Goal: Information Seeking & Learning: Compare options

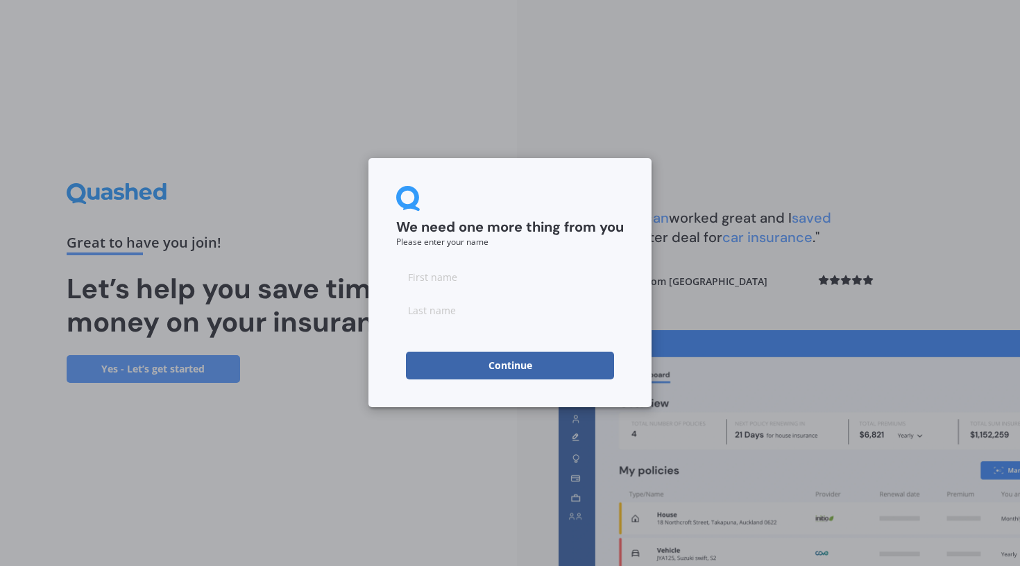
click at [449, 279] on input at bounding box center [510, 277] width 228 height 28
type input "lora"
click at [492, 309] on input at bounding box center [510, 310] width 228 height 28
type input "pelvin"
click at [475, 354] on button "Continue" at bounding box center [510, 366] width 208 height 28
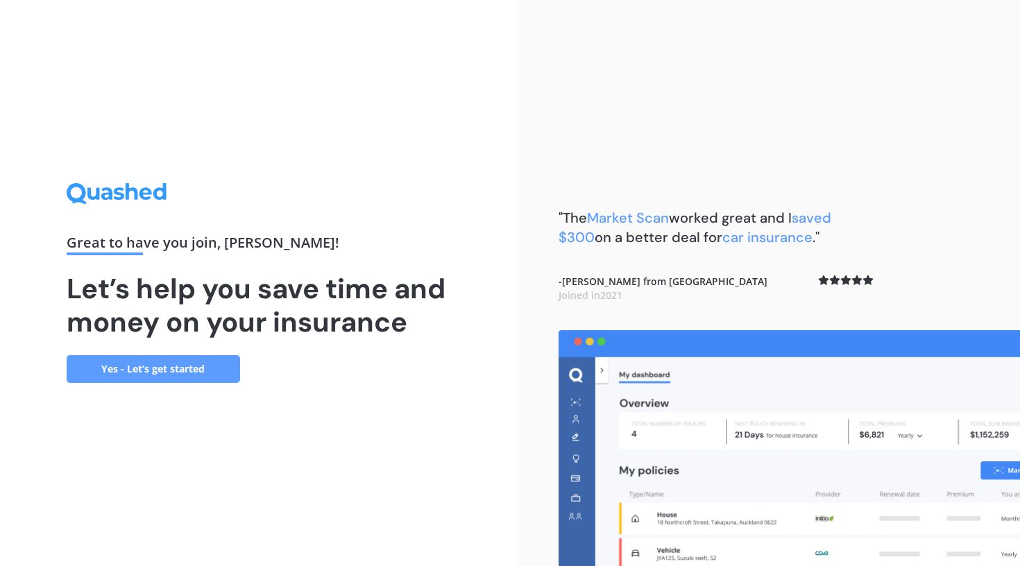
click at [178, 364] on link "Yes - Let’s get started" at bounding box center [153, 369] width 173 height 28
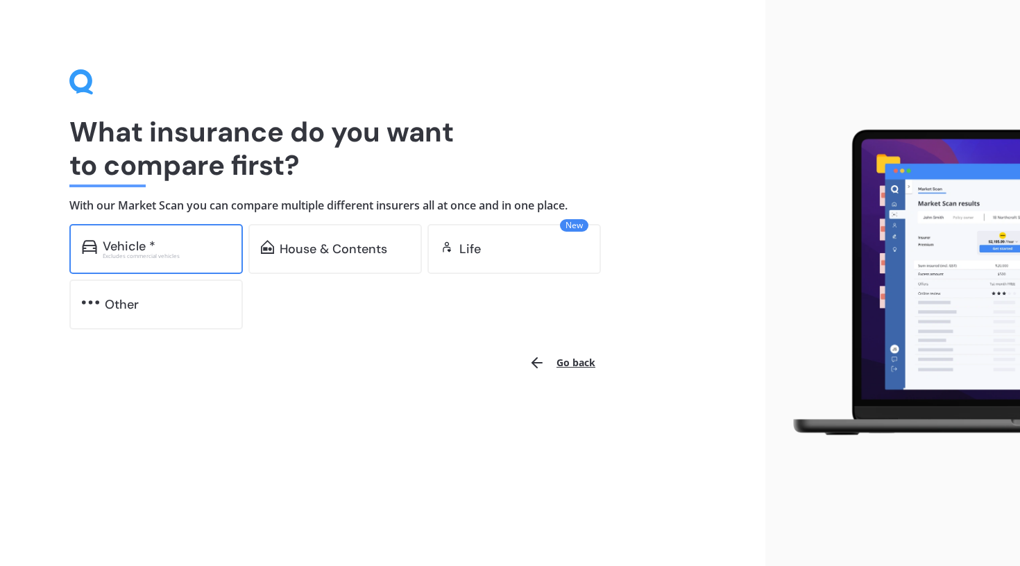
click at [187, 244] on div "Vehicle *" at bounding box center [167, 246] width 128 height 14
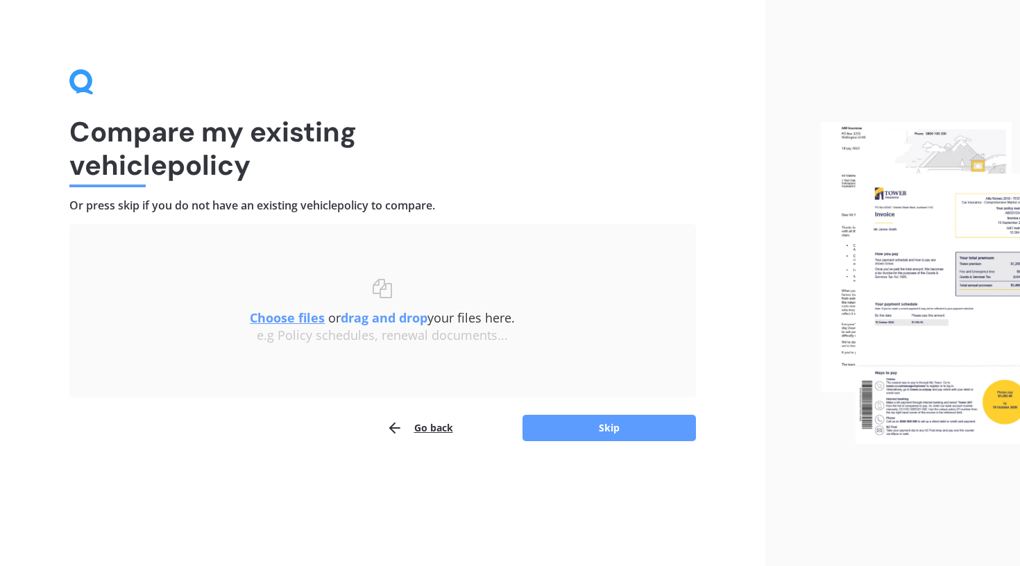
click at [284, 317] on u "Choose files" at bounding box center [287, 317] width 75 height 17
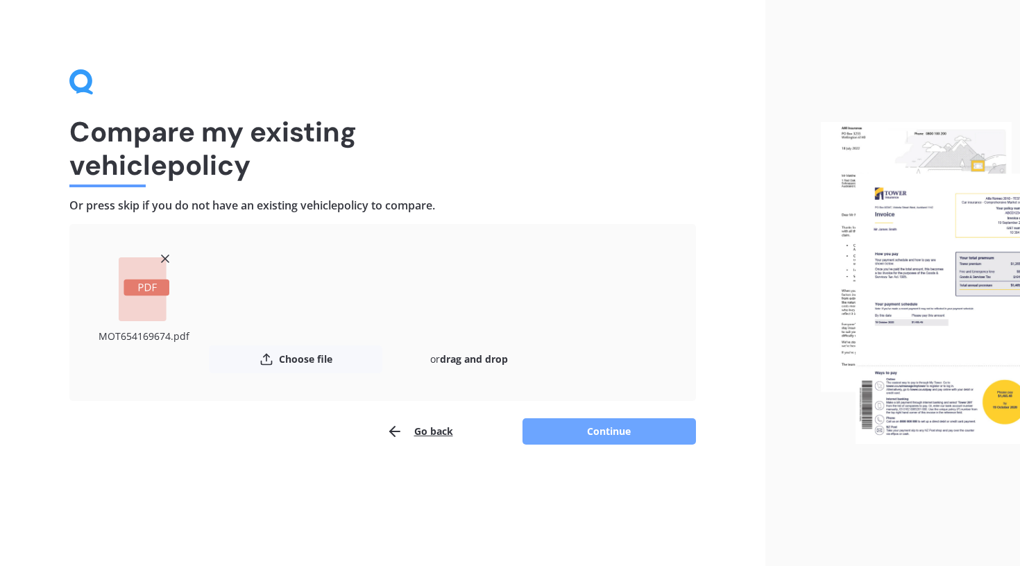
click at [604, 423] on button "Continue" at bounding box center [608, 431] width 173 height 26
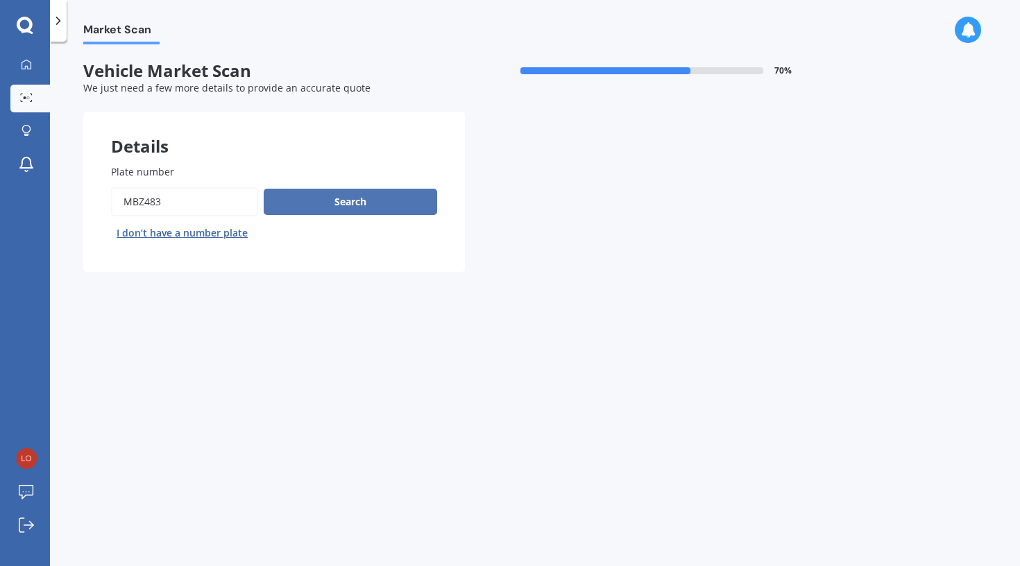
click at [393, 201] on button "Search" at bounding box center [350, 202] width 173 height 26
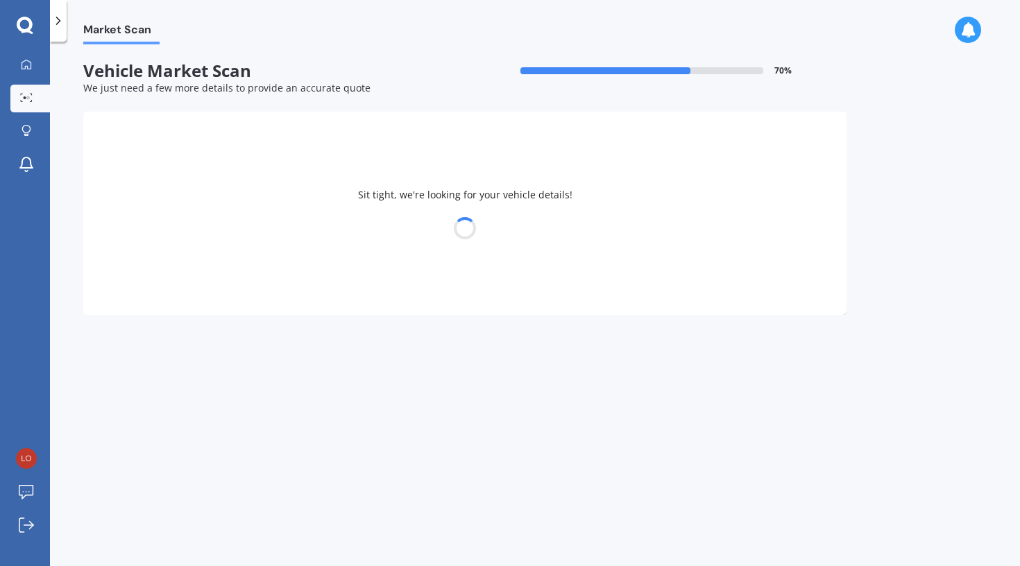
select select "TOYOTA"
select select "AQUA"
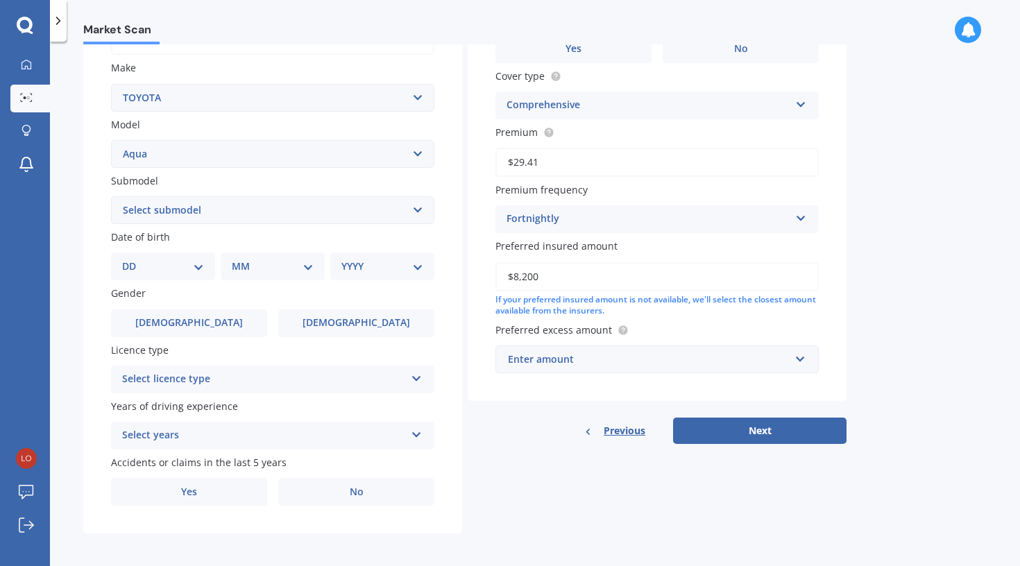
scroll to position [246, 0]
click at [625, 426] on span "Previous" at bounding box center [625, 432] width 42 height 21
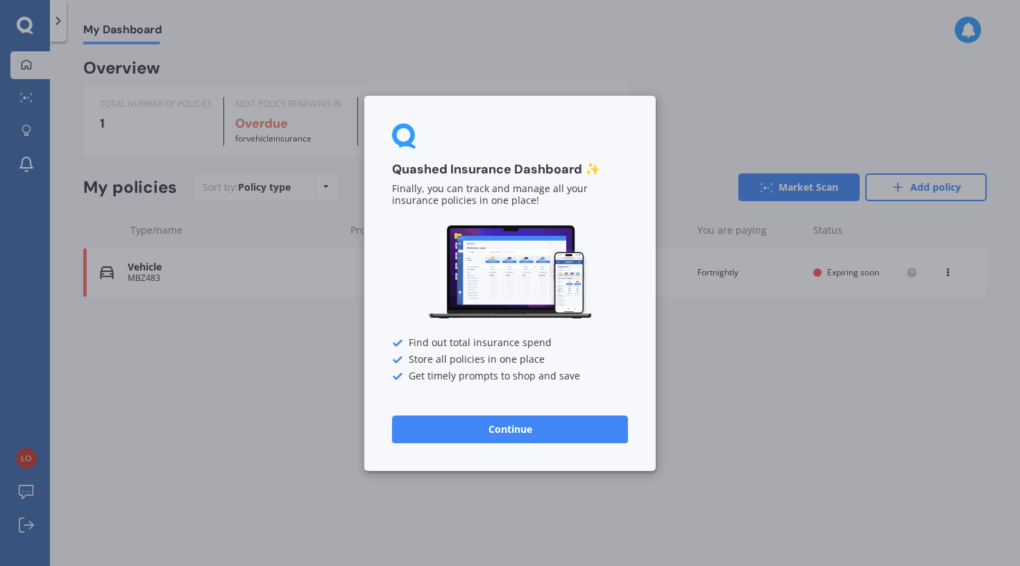
click at [538, 429] on button "Continue" at bounding box center [510, 429] width 236 height 28
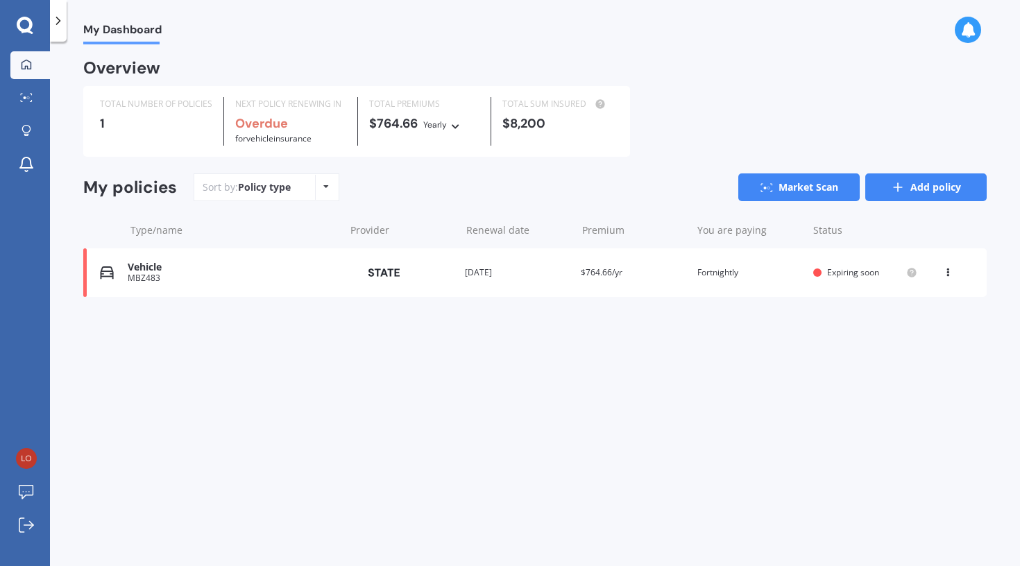
click at [916, 189] on link "Add policy" at bounding box center [925, 187] width 121 height 28
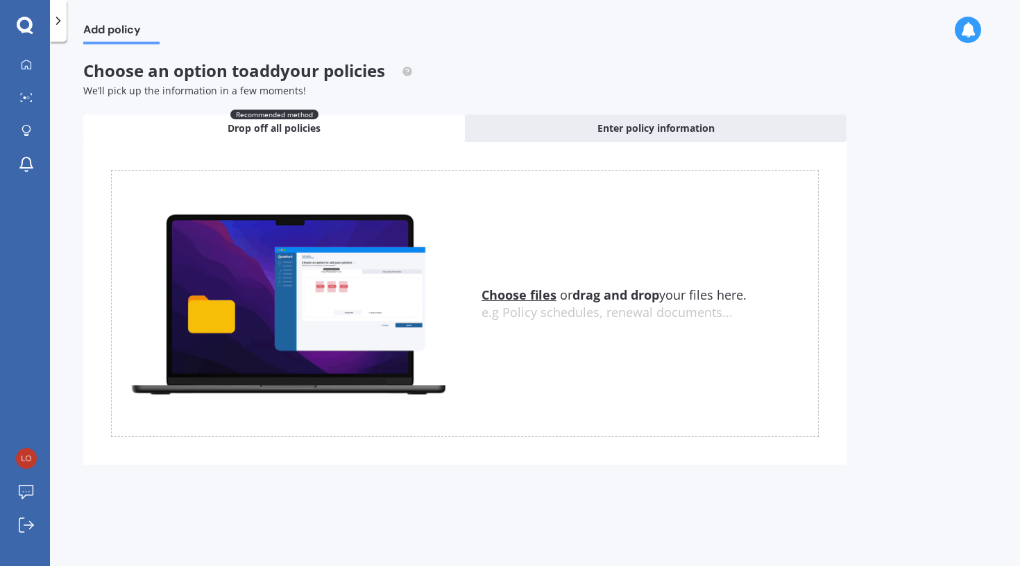
click at [520, 294] on u "Choose files" at bounding box center [518, 295] width 75 height 17
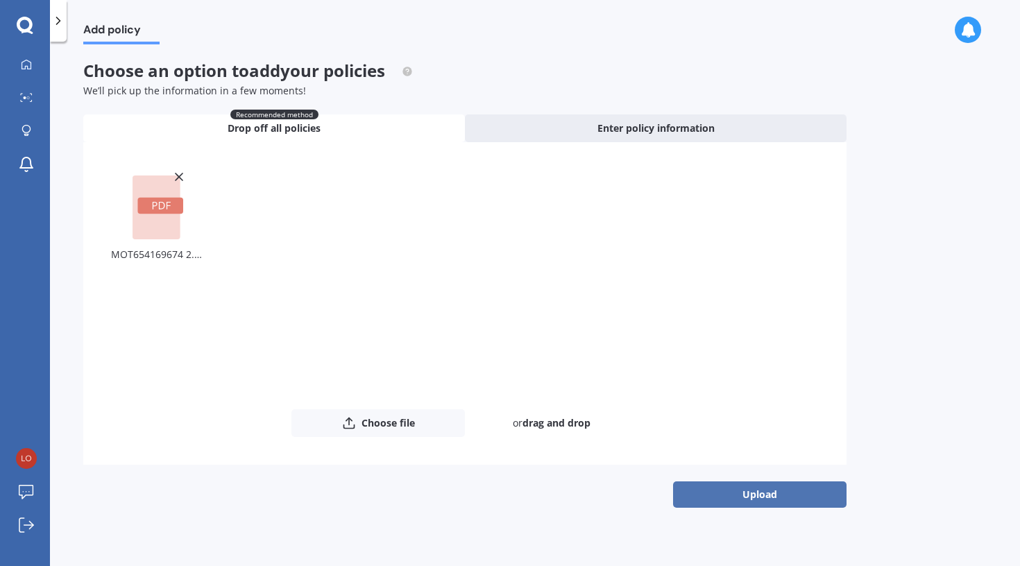
click at [699, 492] on button "Upload" at bounding box center [759, 494] width 173 height 26
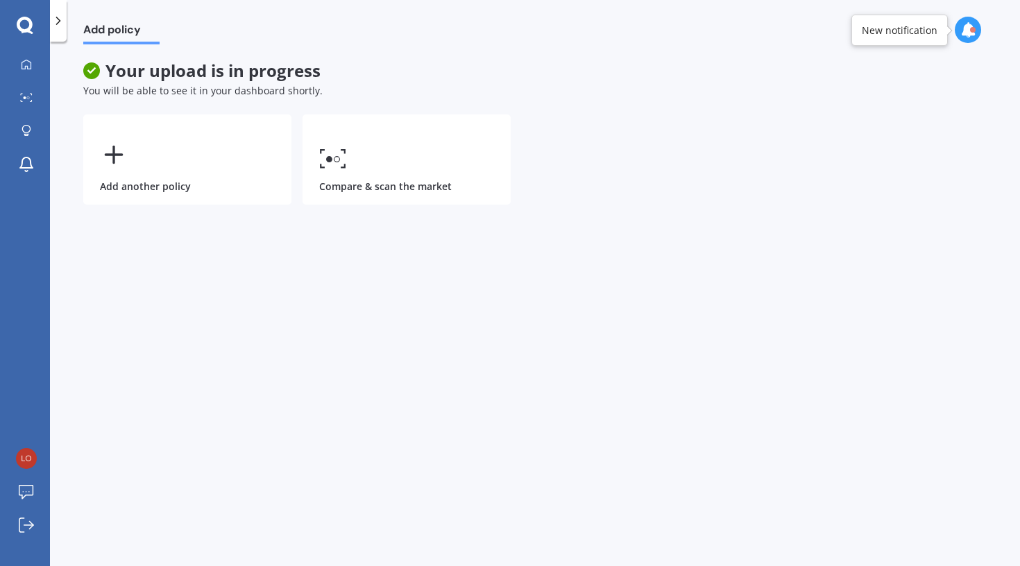
click at [964, 24] on icon at bounding box center [967, 29] width 15 height 15
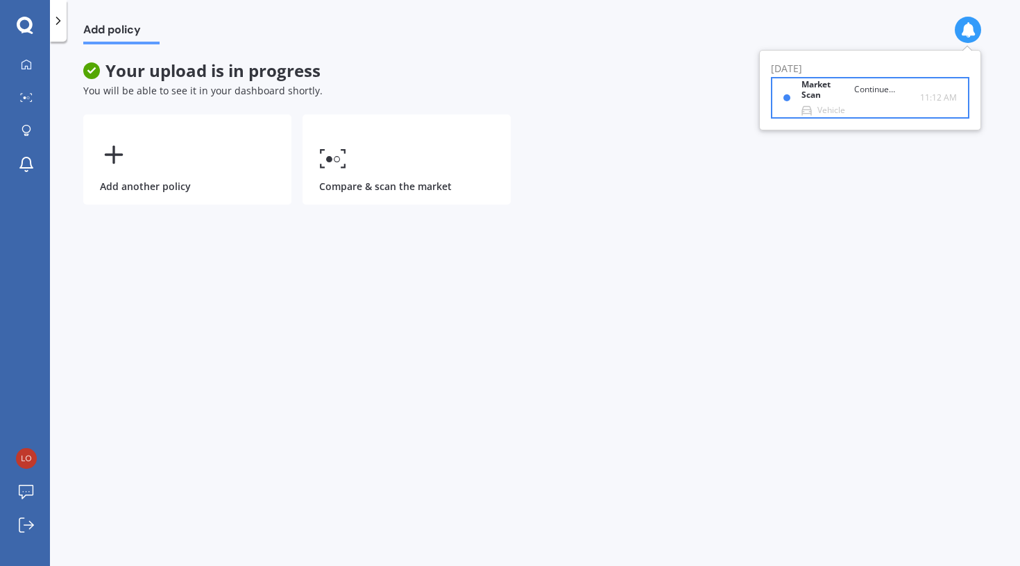
click at [808, 89] on b "Market Scan" at bounding box center [827, 90] width 53 height 20
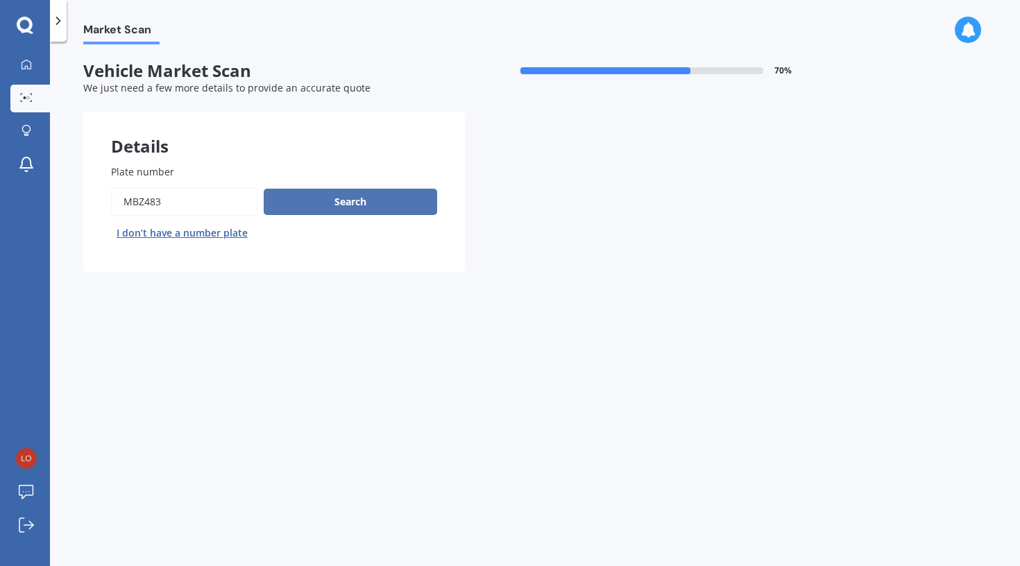
click at [390, 199] on button "Search" at bounding box center [350, 202] width 173 height 26
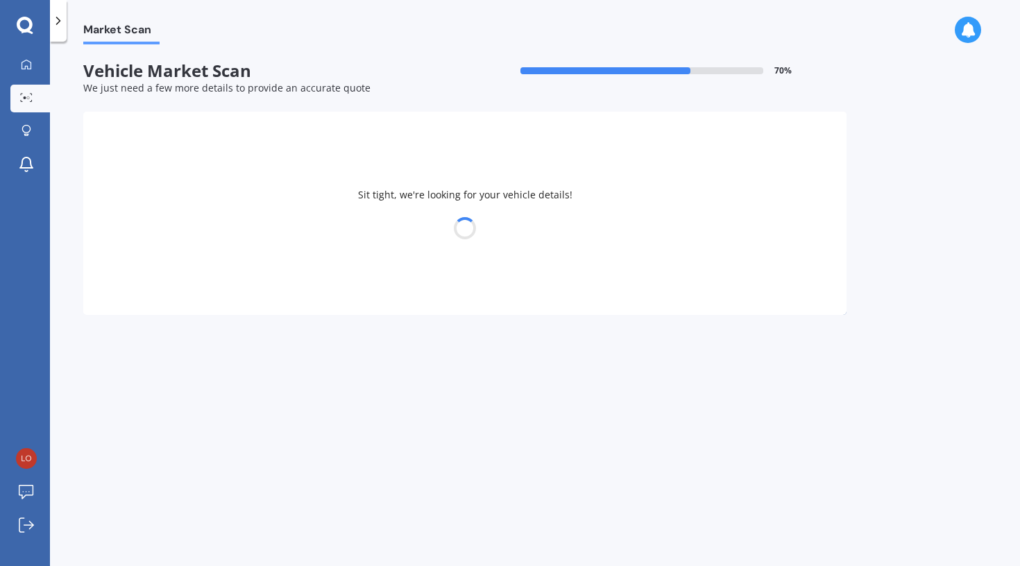
select select "TOYOTA"
select select "AQUA"
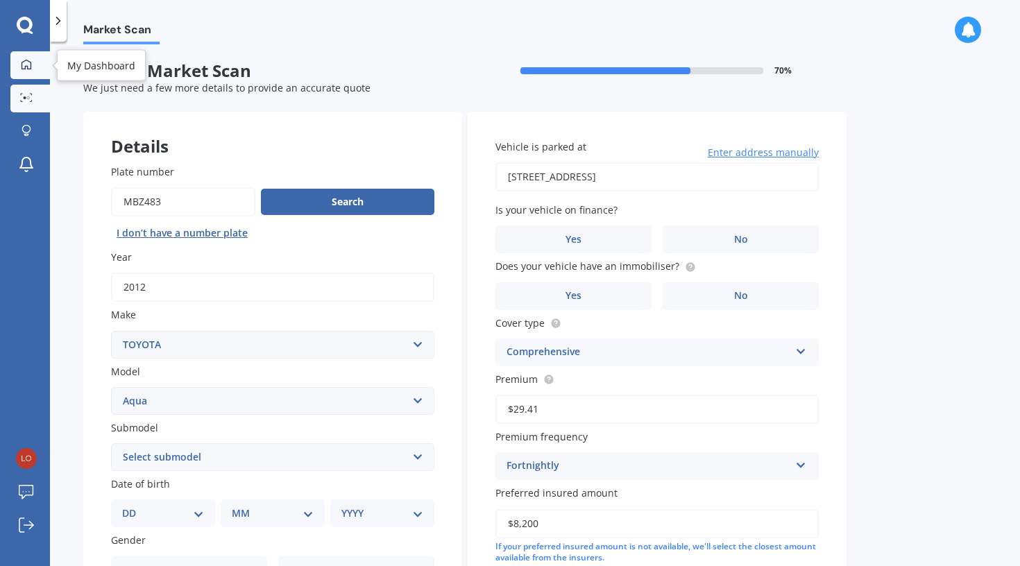
click at [22, 67] on icon at bounding box center [27, 64] width 10 height 10
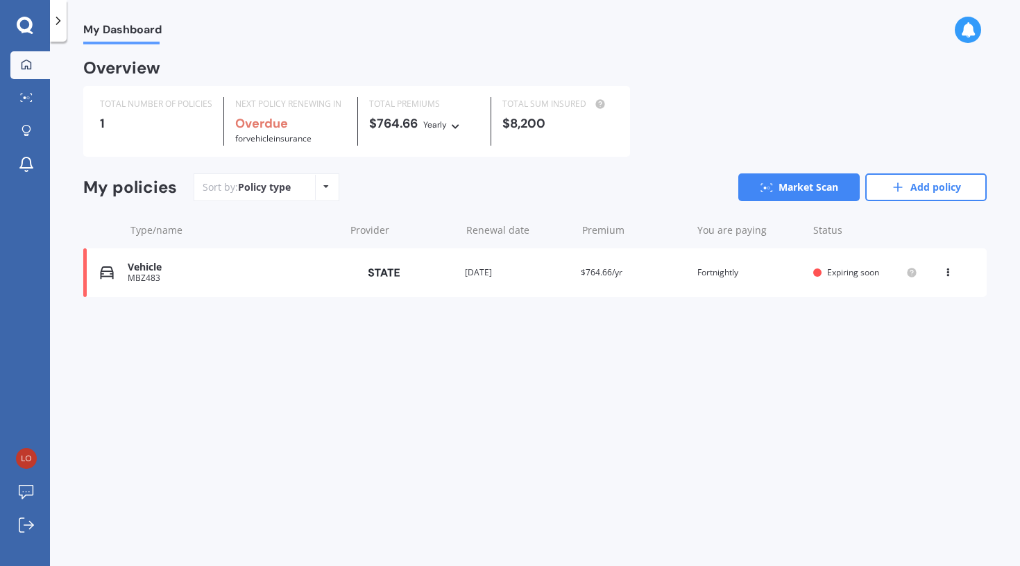
click at [948, 267] on icon at bounding box center [948, 270] width 10 height 8
click at [906, 330] on div "Delete" at bounding box center [916, 327] width 137 height 28
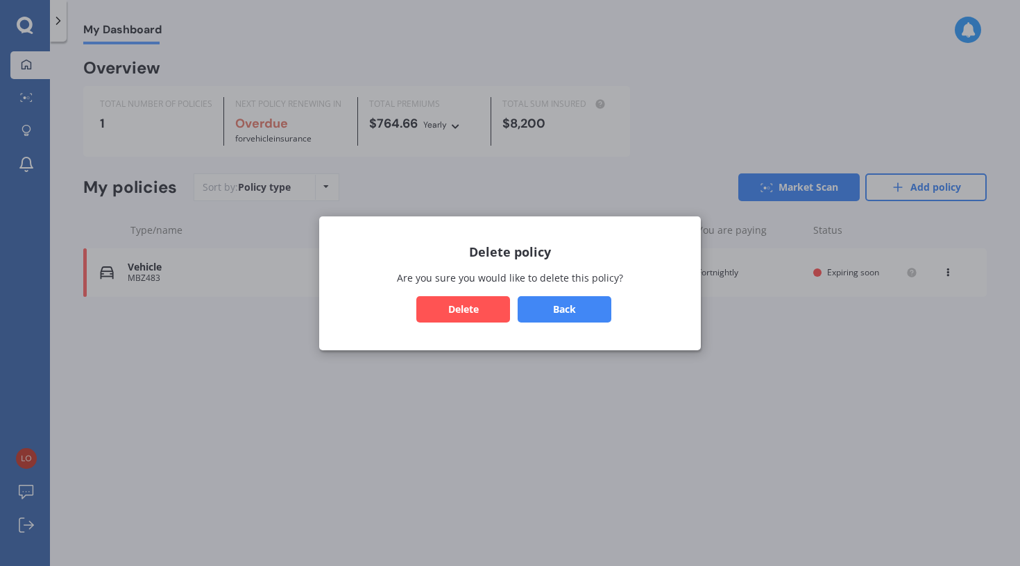
click at [453, 312] on button "Delete" at bounding box center [463, 309] width 94 height 26
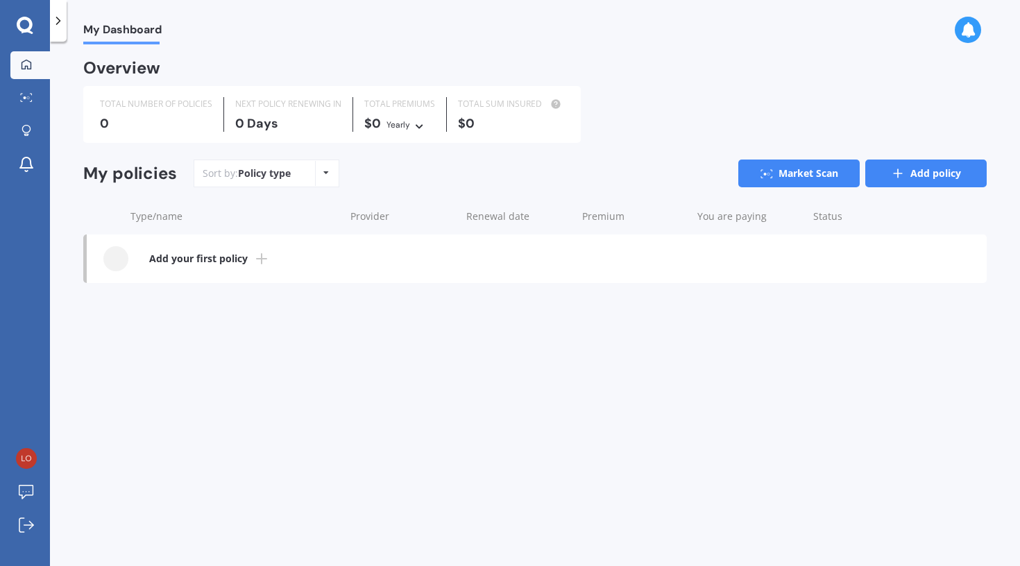
click at [894, 174] on icon at bounding box center [898, 174] width 14 height 14
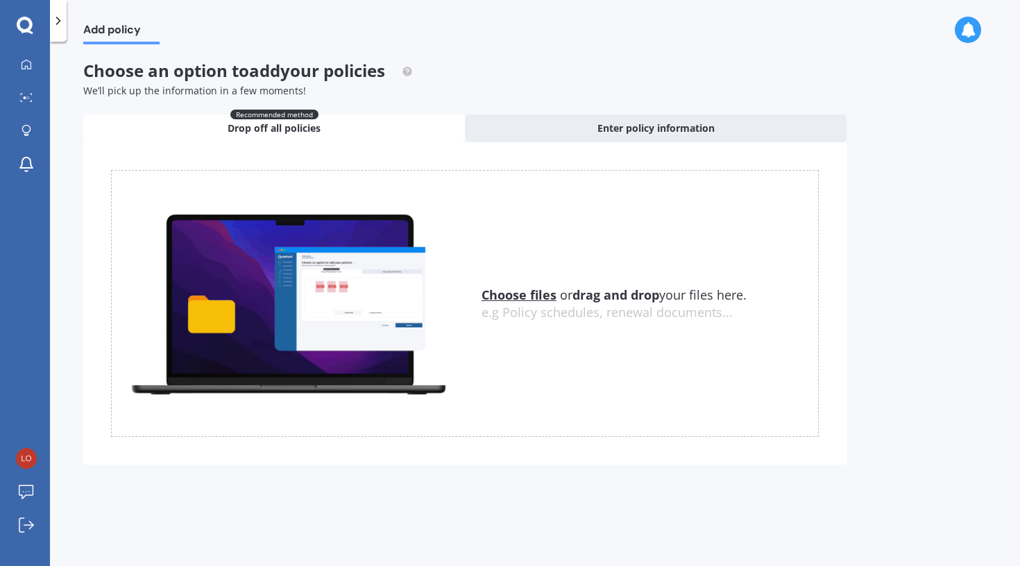
click at [506, 301] on u "Choose files" at bounding box center [518, 295] width 75 height 17
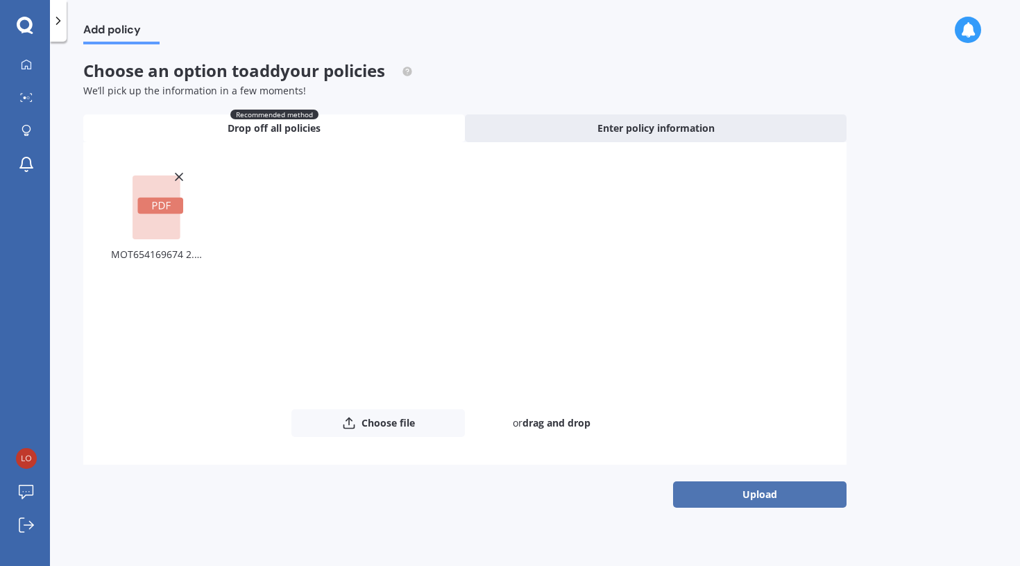
click at [744, 500] on button "Upload" at bounding box center [759, 494] width 173 height 26
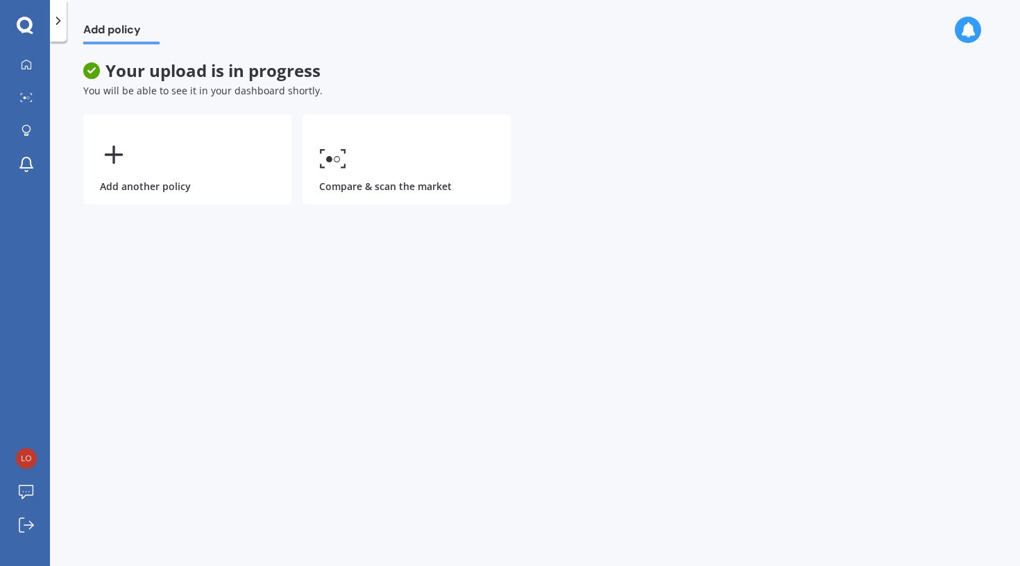
click at [964, 28] on icon at bounding box center [967, 29] width 15 height 15
click at [58, 24] on icon at bounding box center [58, 21] width 14 height 14
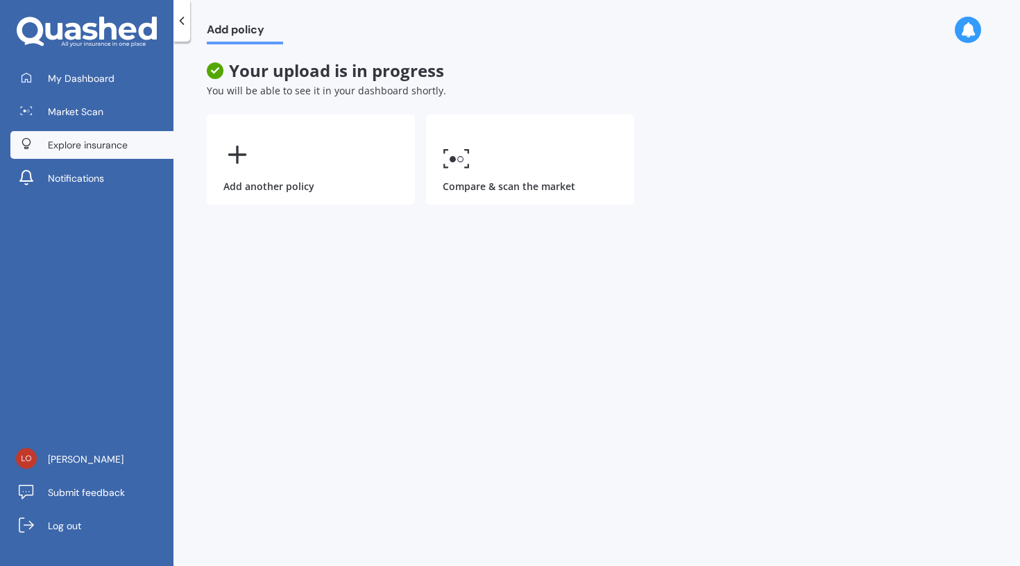
click at [82, 142] on span "Explore insurance" at bounding box center [88, 145] width 80 height 14
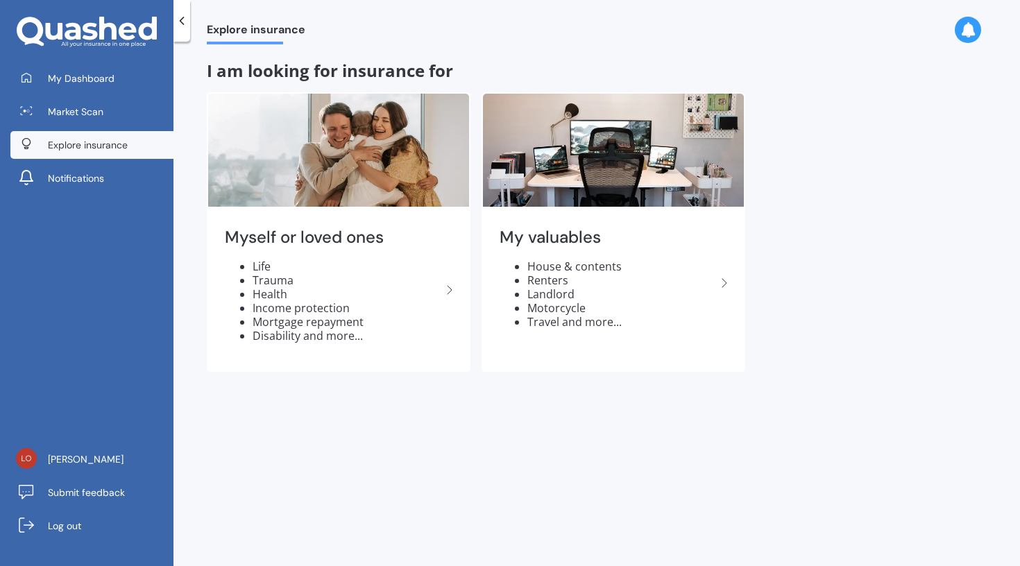
click at [69, 475] on div "lora pelvin Submit feedback Log out" at bounding box center [86, 496] width 173 height 142
click at [69, 470] on link "lora pelvin" at bounding box center [91, 459] width 163 height 28
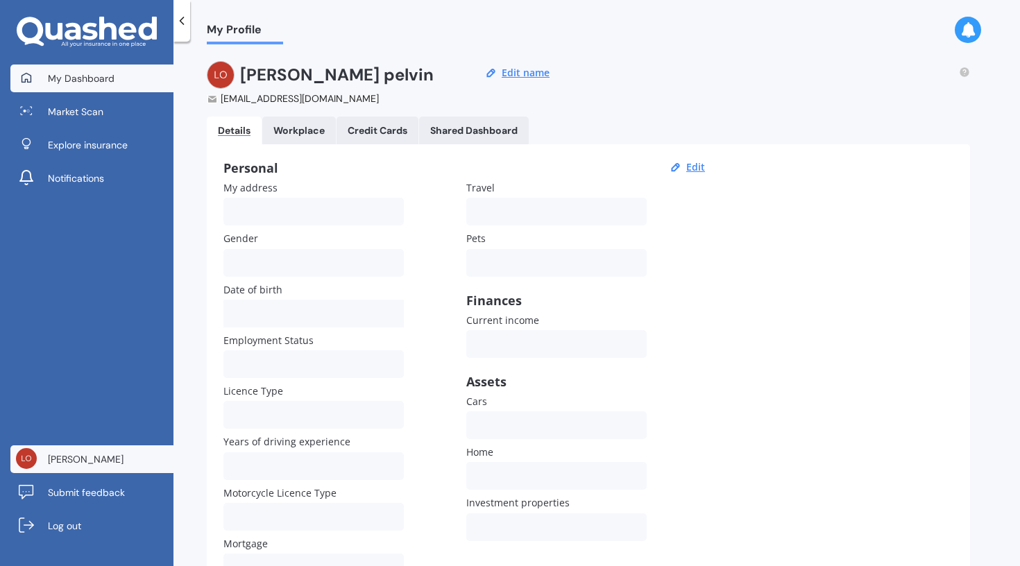
click at [121, 67] on link "My Dashboard" at bounding box center [91, 79] width 163 height 28
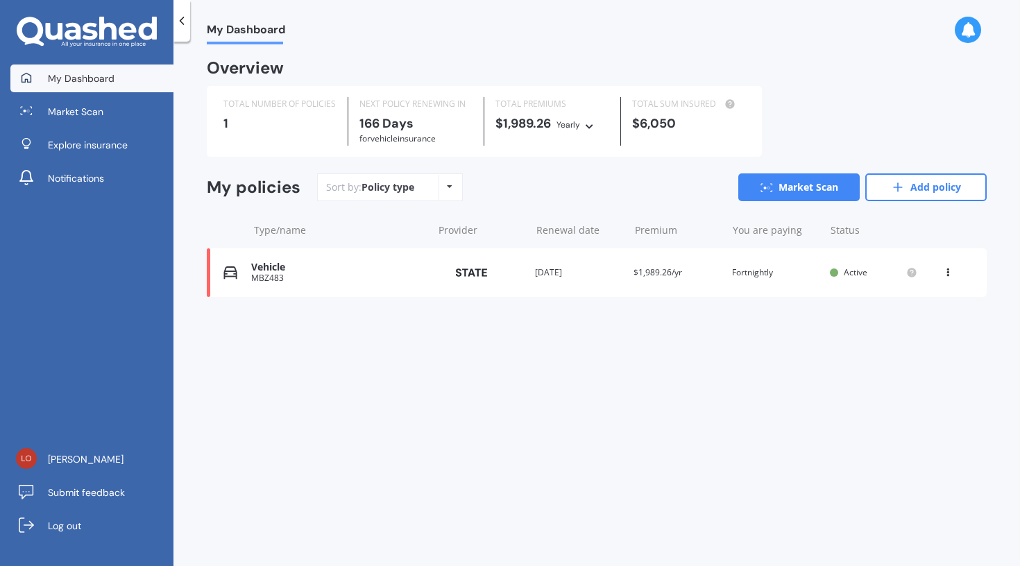
click at [970, 28] on icon at bounding box center [967, 29] width 15 height 15
click at [653, 266] on span "$1,989.26/yr" at bounding box center [657, 272] width 49 height 12
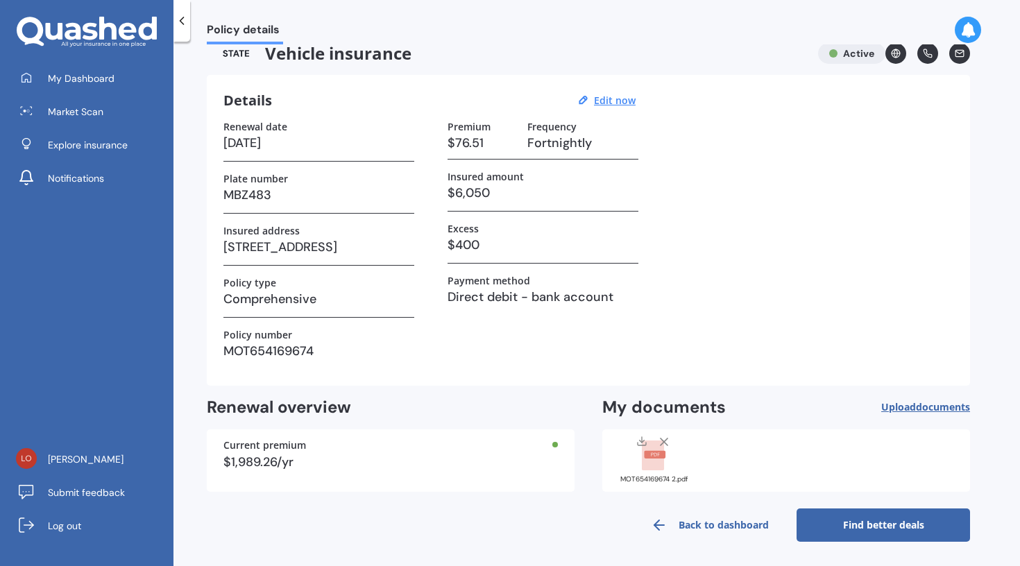
scroll to position [17, 0]
click at [878, 519] on link "Find better deals" at bounding box center [882, 525] width 173 height 33
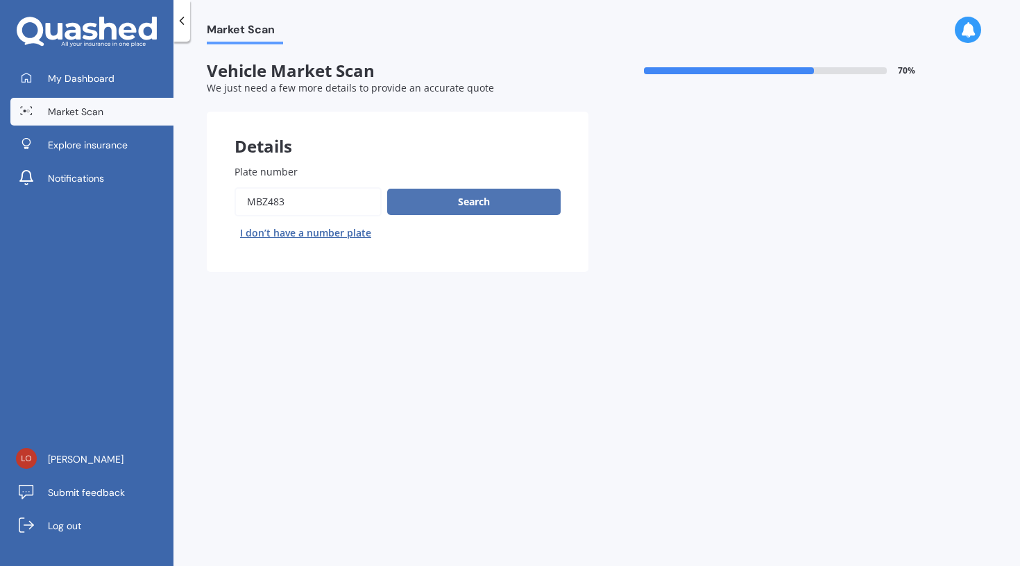
click at [460, 212] on button "Search" at bounding box center [473, 202] width 173 height 26
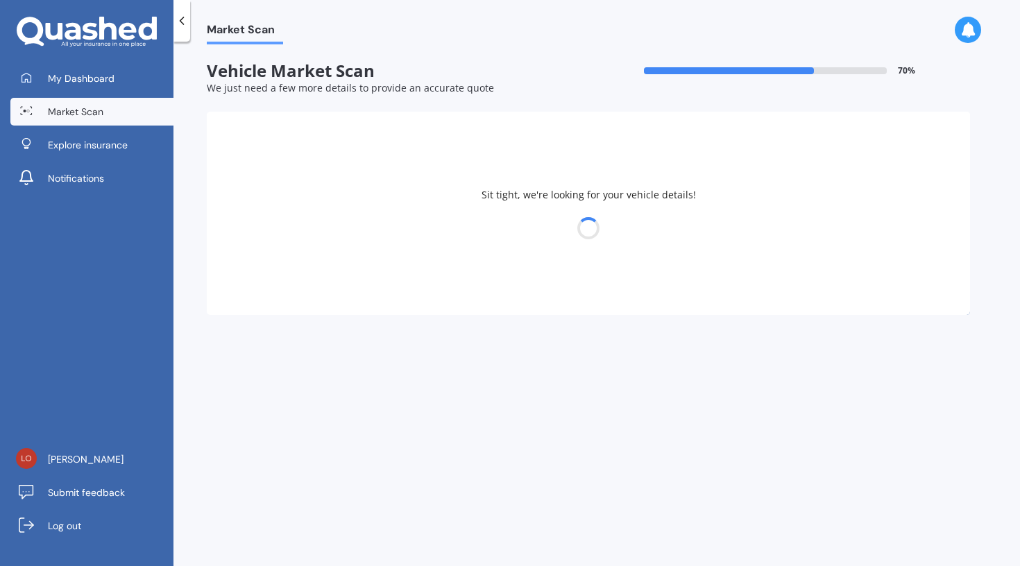
select select "TOYOTA"
select select "AQUA"
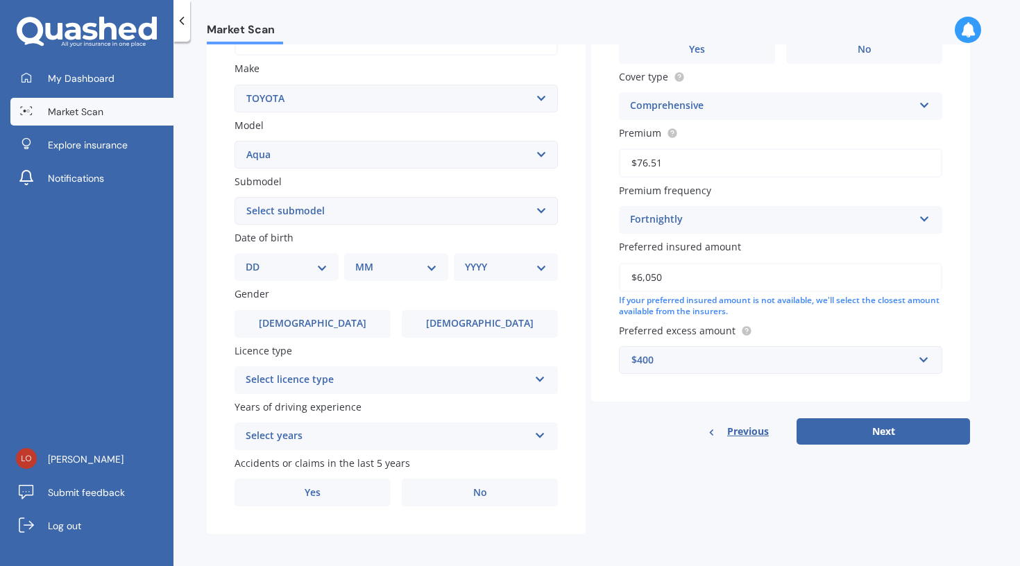
scroll to position [246, 0]
click at [511, 430] on div "Select years" at bounding box center [387, 437] width 283 height 17
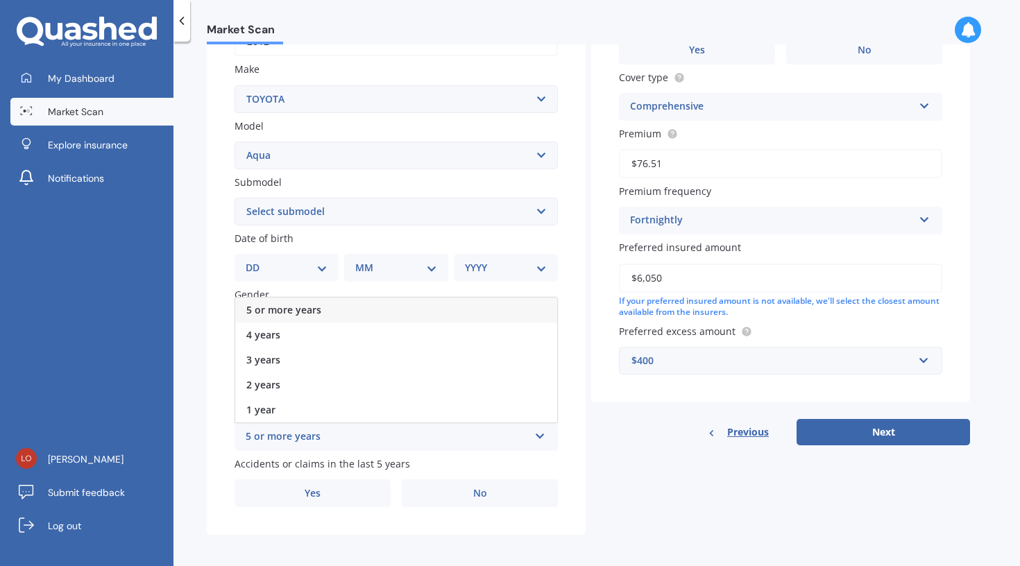
click at [433, 307] on div "5 or more years" at bounding box center [396, 310] width 322 height 25
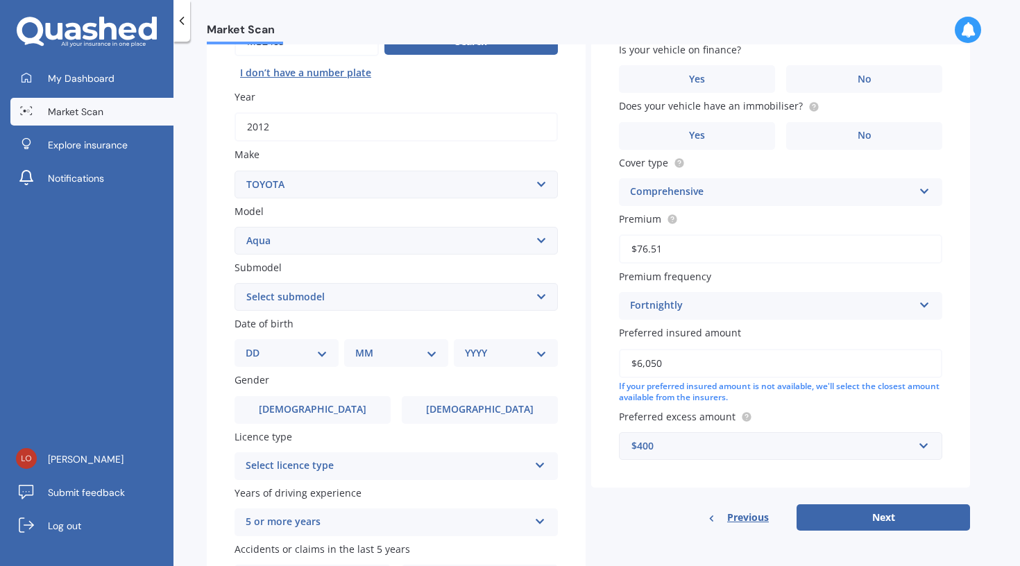
scroll to position [158, 0]
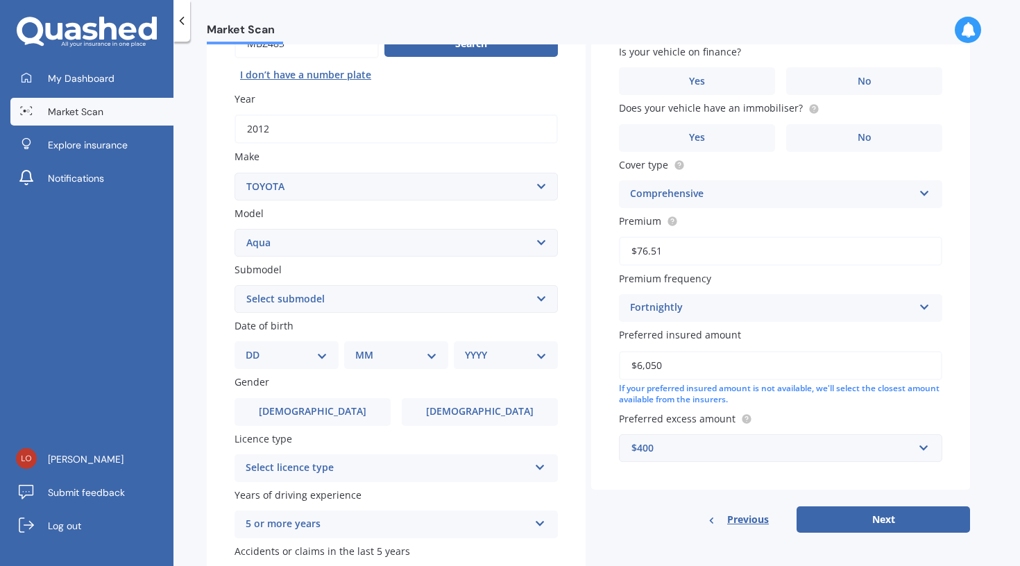
select select "(ALL OTHER)"
click at [329, 349] on div "DD 01 02 03 04 05 06 07 08 09 10 11 12 13 14 15 16 17 18 19 20 21 22 23 24 25 2…" at bounding box center [286, 355] width 104 height 28
click at [325, 361] on div "DD 01 02 03 04 05 06 07 08 09 10 11 12 13 14 15 16 17 18 19 20 21 22 23 24 25 2…" at bounding box center [286, 355] width 104 height 28
select select "02"
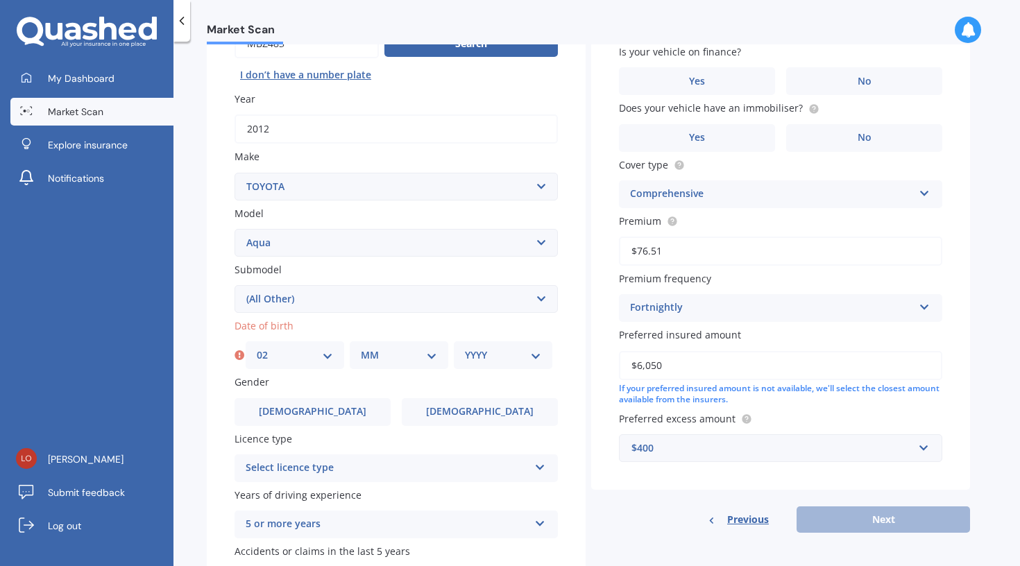
select select "03"
click at [488, 341] on div "YYYY 2025 2024 2023 2022 2021 2020 2019 2018 2017 2016 2015 2014 2013 2012 2011…" at bounding box center [503, 355] width 99 height 28
select select "1997"
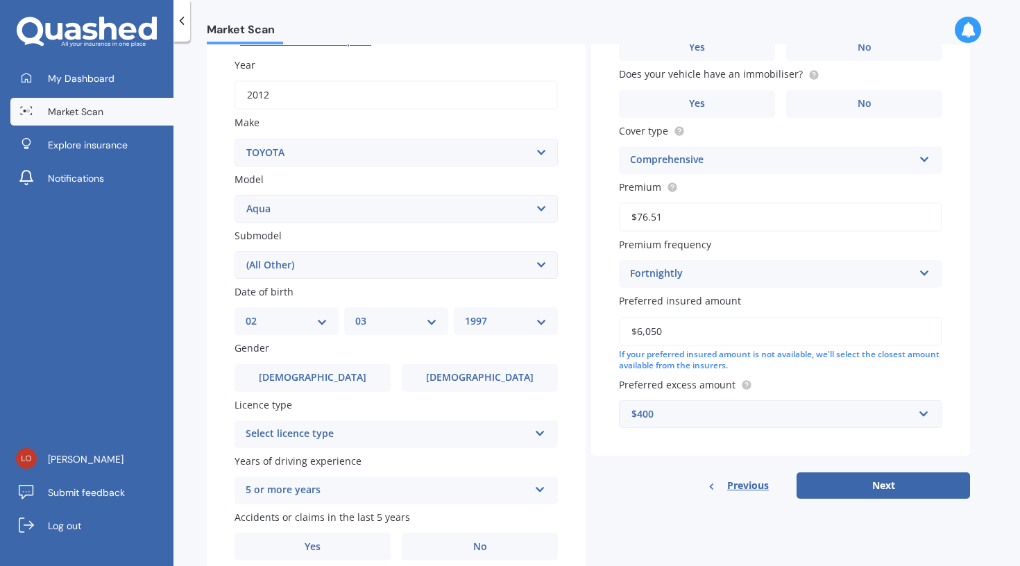
scroll to position [195, 0]
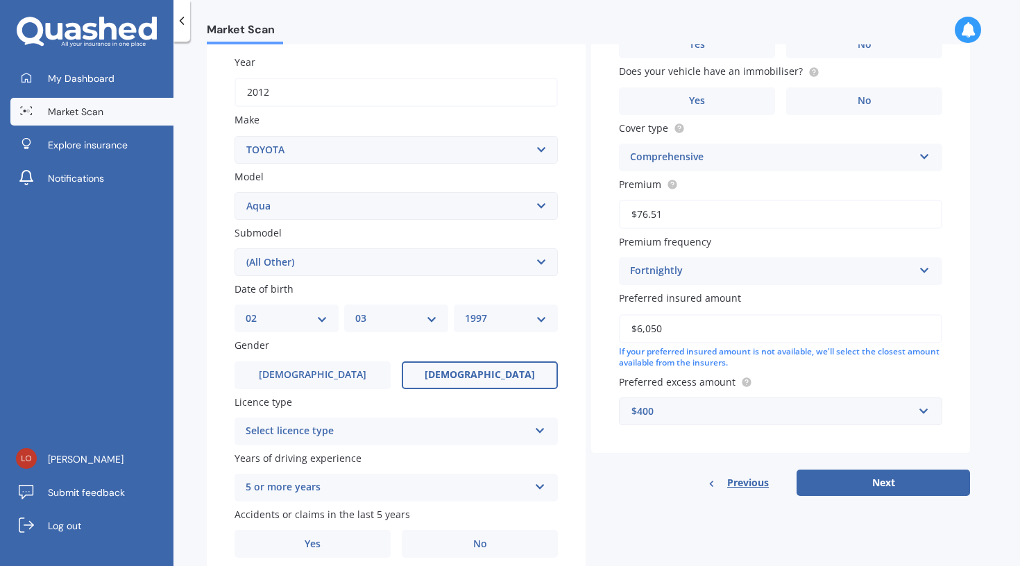
click at [479, 379] on label "Female" at bounding box center [480, 375] width 156 height 28
click at [0, 0] on input "Female" at bounding box center [0, 0] width 0 height 0
click at [515, 373] on label "Female" at bounding box center [480, 375] width 156 height 28
click at [0, 0] on input "Female" at bounding box center [0, 0] width 0 height 0
click at [530, 418] on div "Select licence type NZ Full NZ Restricted NZ Learners Australia United Kingdom …" at bounding box center [395, 432] width 323 height 28
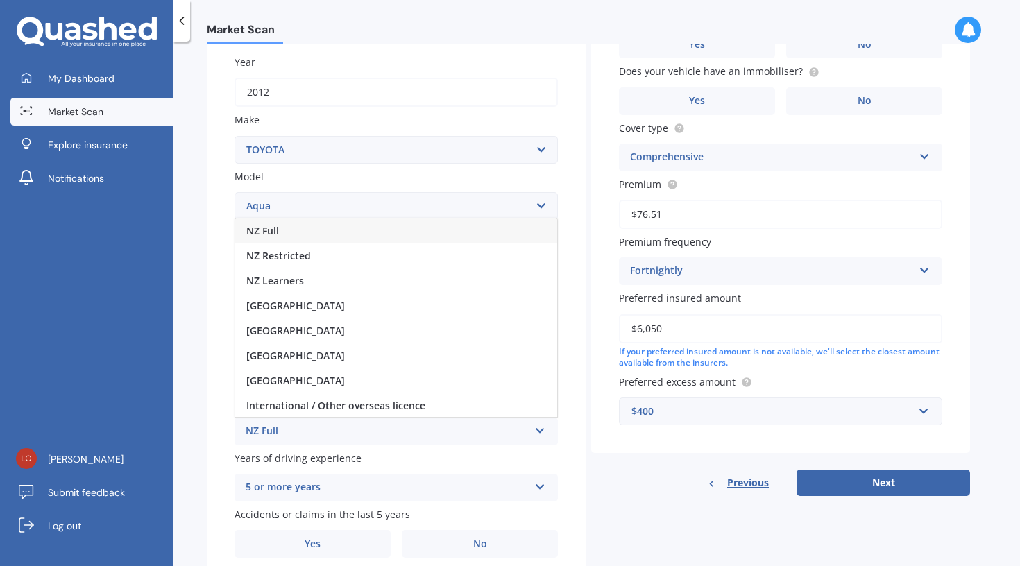
click at [401, 229] on div "NZ Full" at bounding box center [396, 231] width 322 height 25
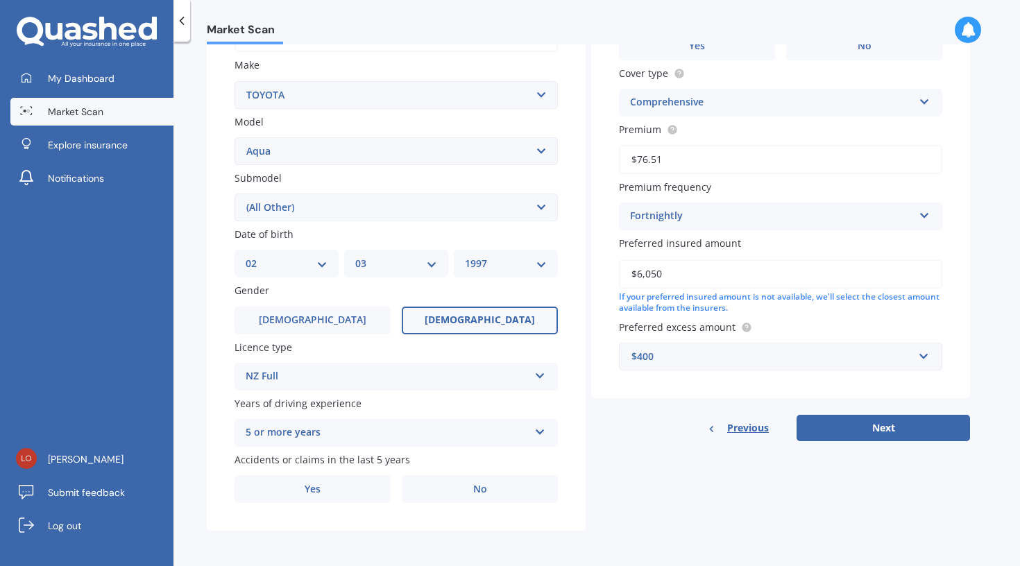
scroll to position [246, 0]
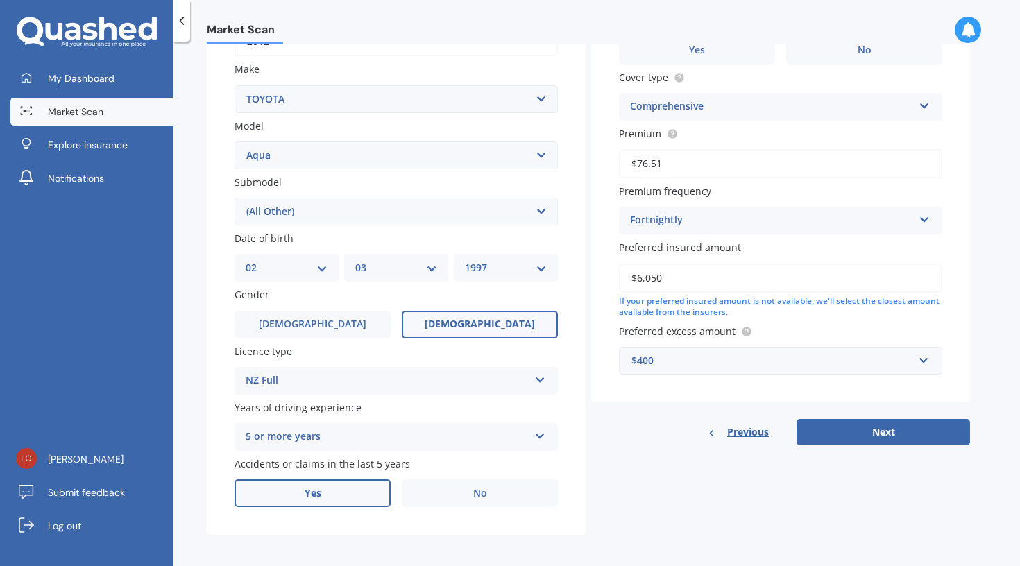
click at [356, 487] on label "Yes" at bounding box center [312, 493] width 156 height 28
click at [0, 0] on input "Yes" at bounding box center [0, 0] width 0 height 0
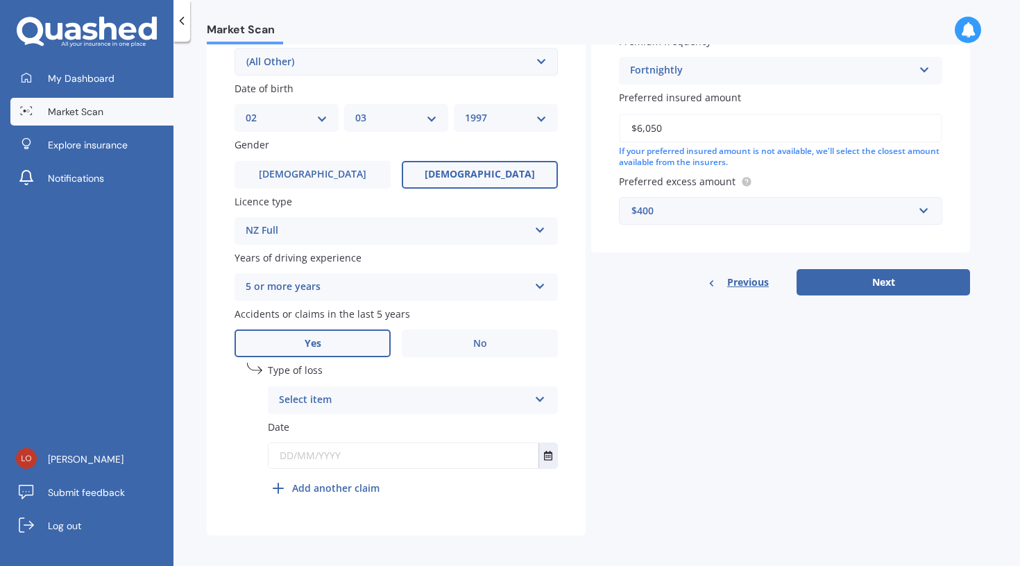
scroll to position [395, 0]
click at [364, 393] on div "Select item" at bounding box center [404, 401] width 250 height 17
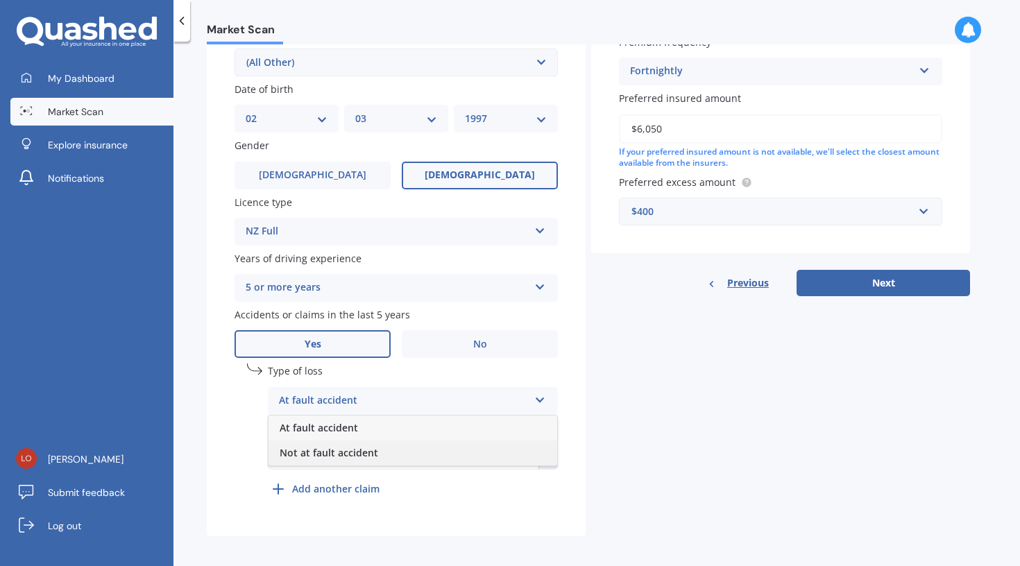
click at [358, 454] on div "Not at fault accident" at bounding box center [412, 453] width 289 height 25
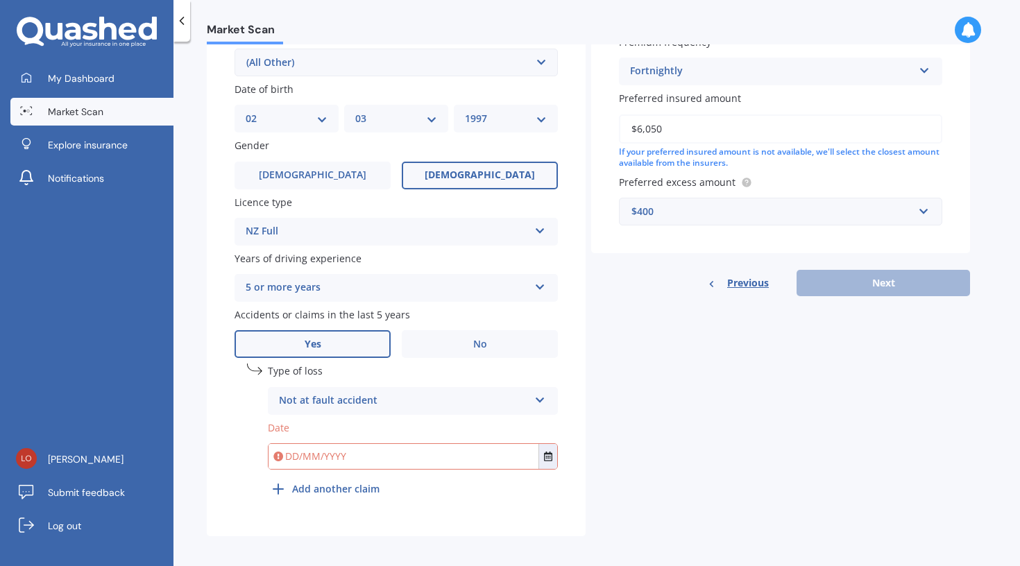
click at [358, 454] on input "text" at bounding box center [403, 456] width 270 height 25
click at [397, 397] on div "Not at fault accident" at bounding box center [404, 401] width 250 height 17
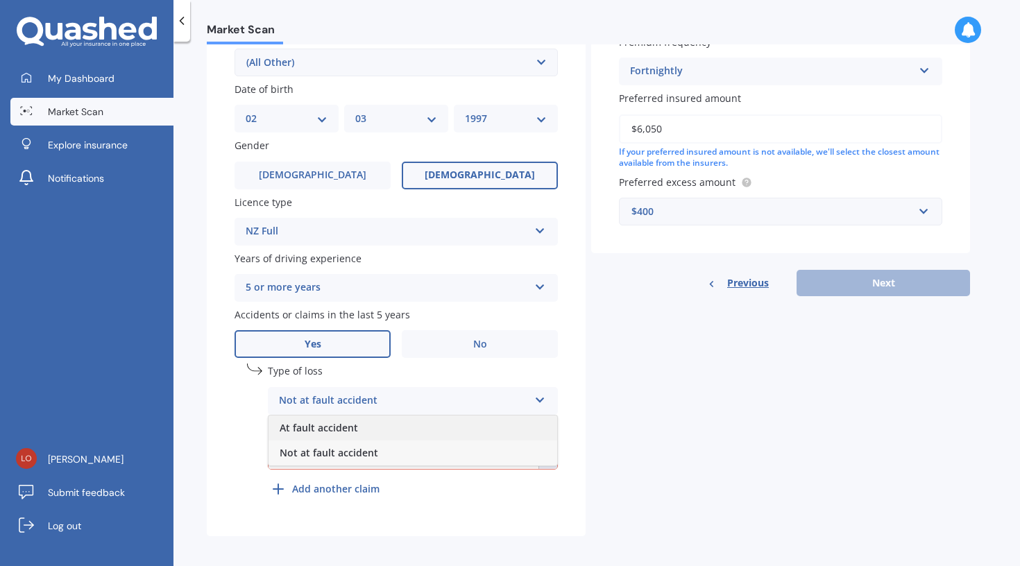
click at [374, 416] on div "At fault accident" at bounding box center [412, 428] width 289 height 25
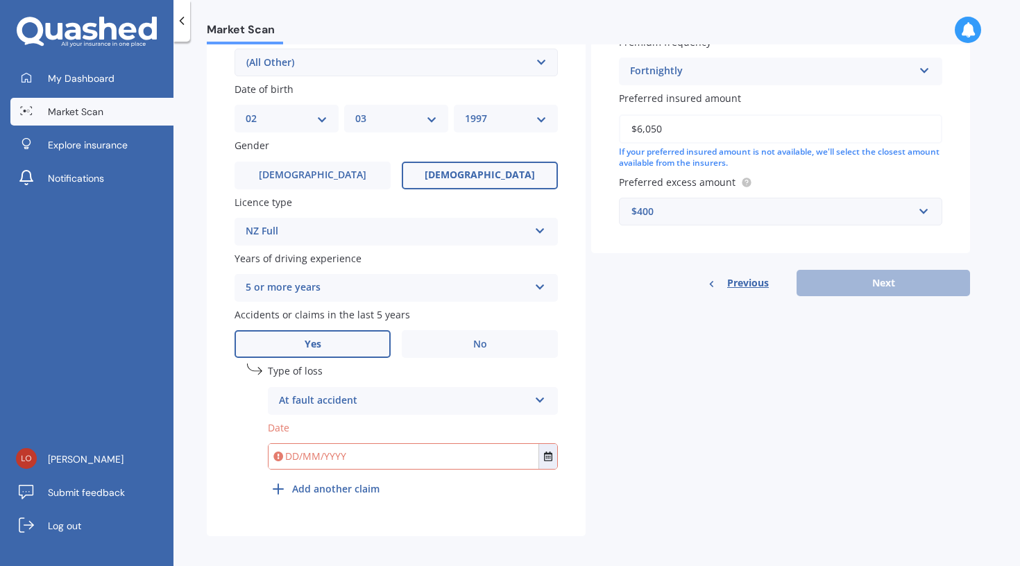
click at [361, 446] on input "text" at bounding box center [403, 456] width 270 height 25
click at [541, 444] on button "Select date" at bounding box center [547, 456] width 19 height 25
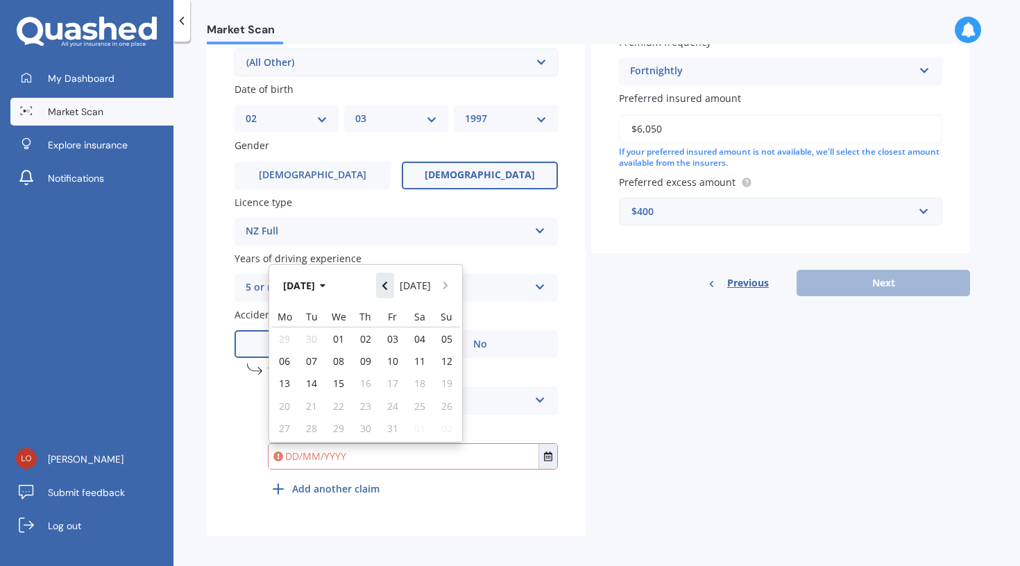
click at [387, 282] on icon "Navigate back" at bounding box center [384, 286] width 5 height 8
click at [366, 377] on span "14" at bounding box center [365, 383] width 11 height 13
type input "14/08/2025"
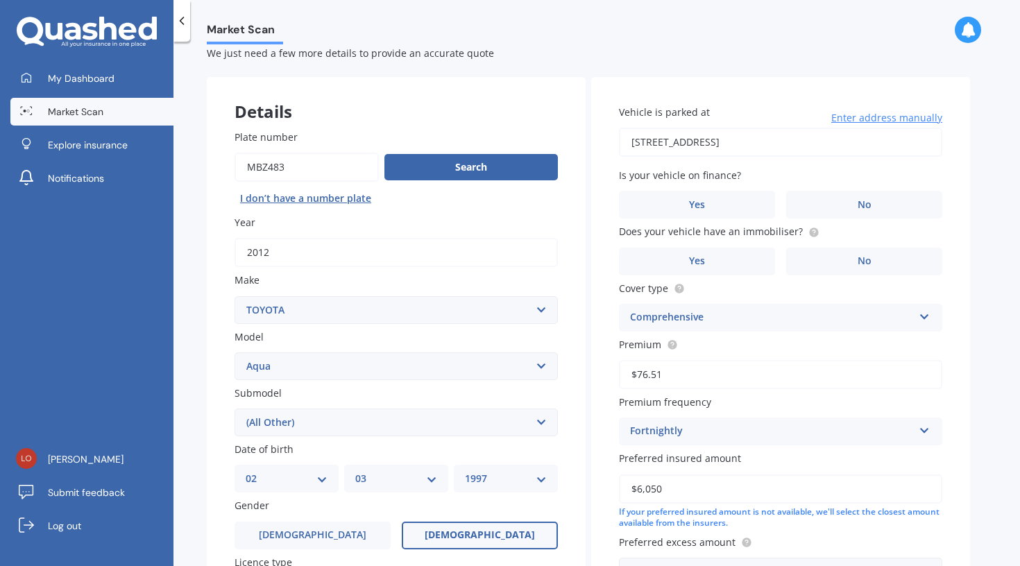
scroll to position [35, 0]
click at [826, 197] on label "No" at bounding box center [864, 204] width 156 height 28
click at [0, 0] on input "No" at bounding box center [0, 0] width 0 height 0
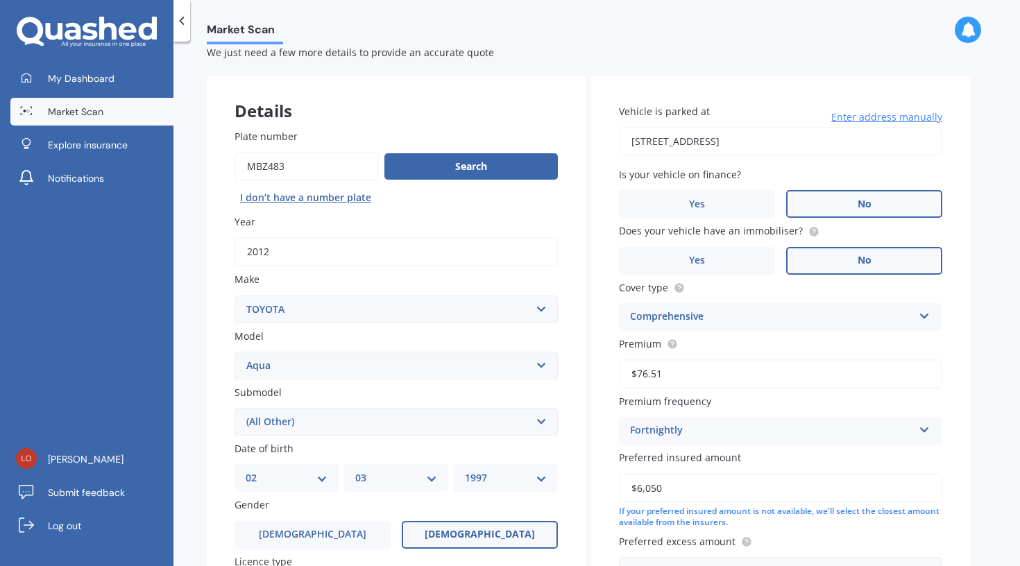
click at [833, 255] on label "No" at bounding box center [864, 261] width 156 height 28
click at [0, 0] on input "No" at bounding box center [0, 0] width 0 height 0
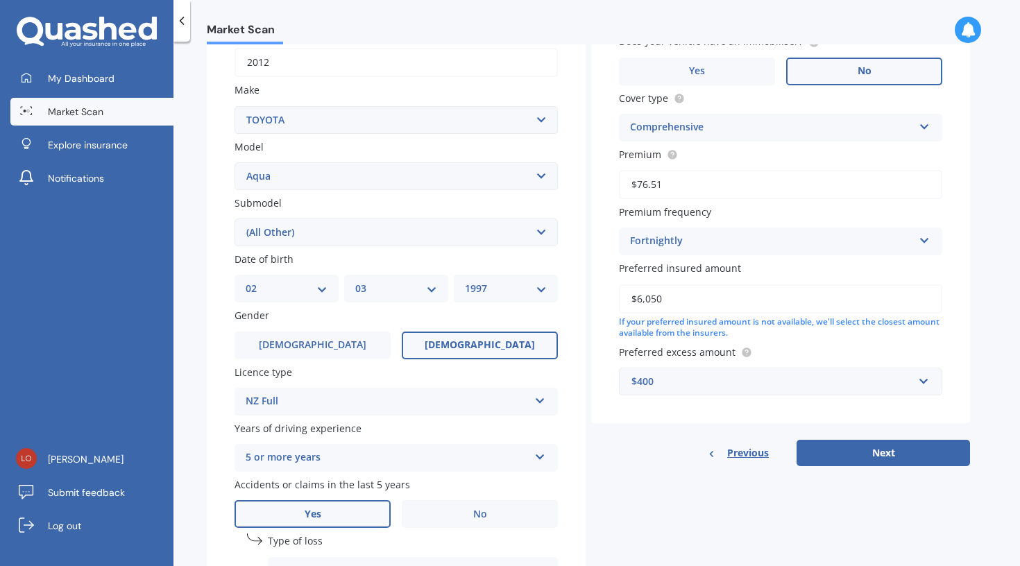
scroll to position [225, 0]
click at [885, 441] on button "Next" at bounding box center [882, 452] width 173 height 26
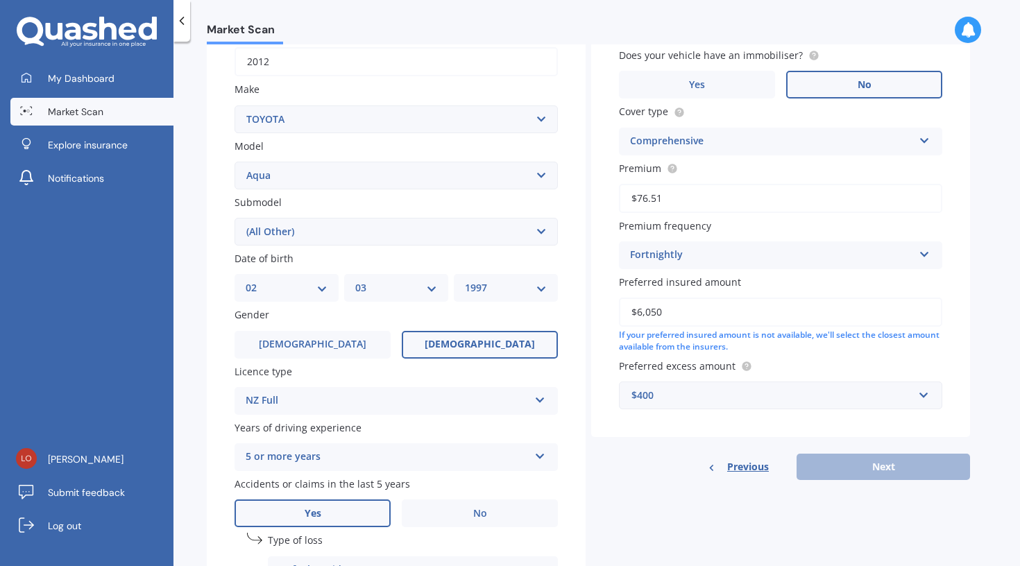
scroll to position [94, 0]
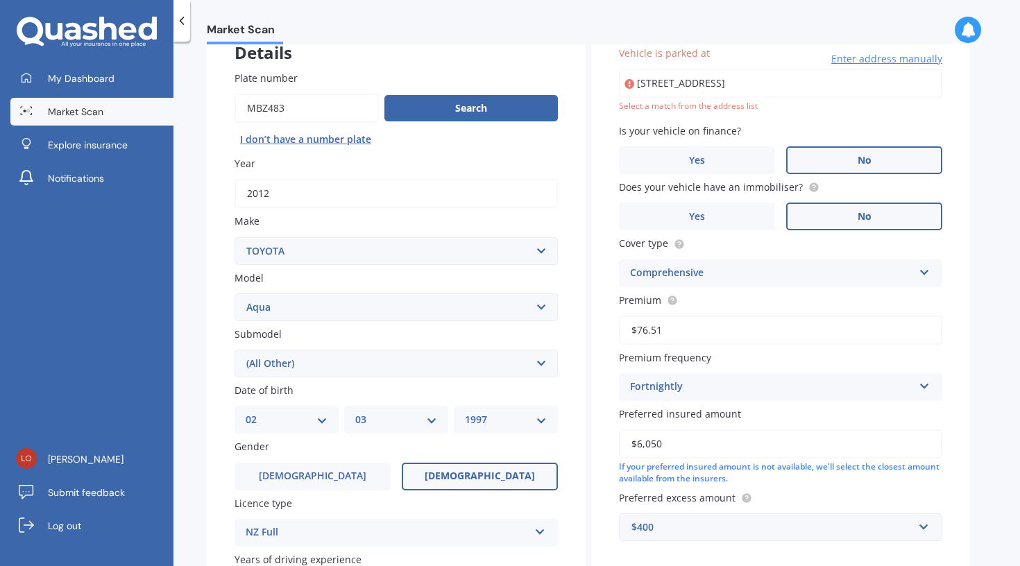
type input "122 Bordesley Street, Phillipstown, Christchurch 8011"
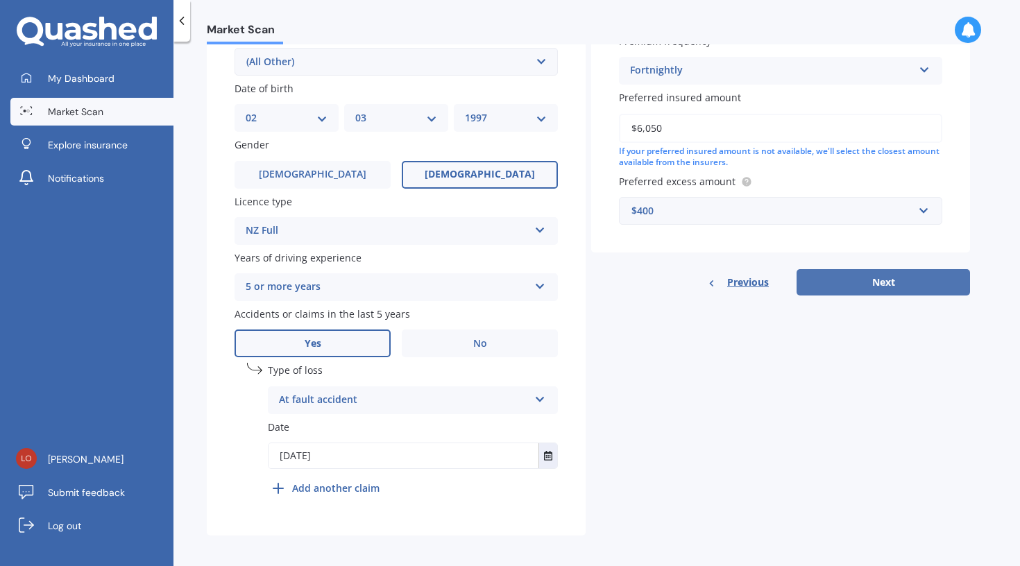
scroll to position [395, 0]
click at [845, 282] on button "Next" at bounding box center [882, 283] width 173 height 26
select select "02"
select select "03"
select select "1997"
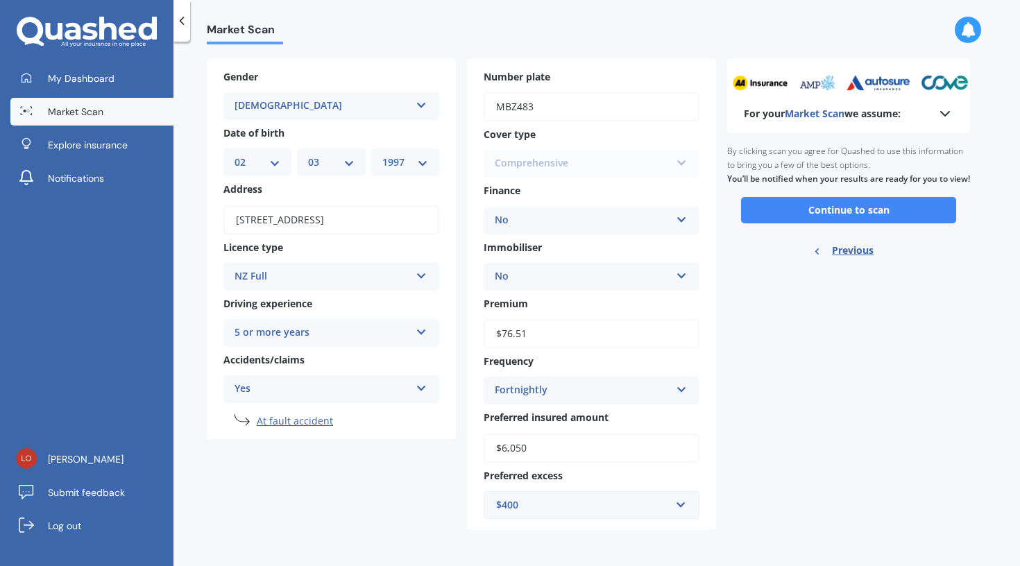
scroll to position [0, 0]
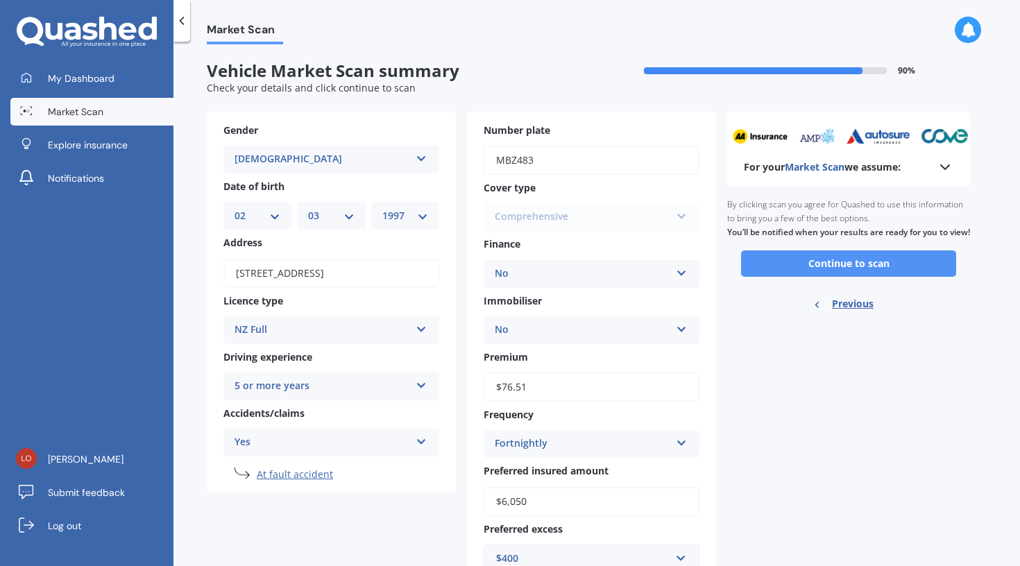
click at [848, 275] on button "Continue to scan" at bounding box center [848, 263] width 215 height 26
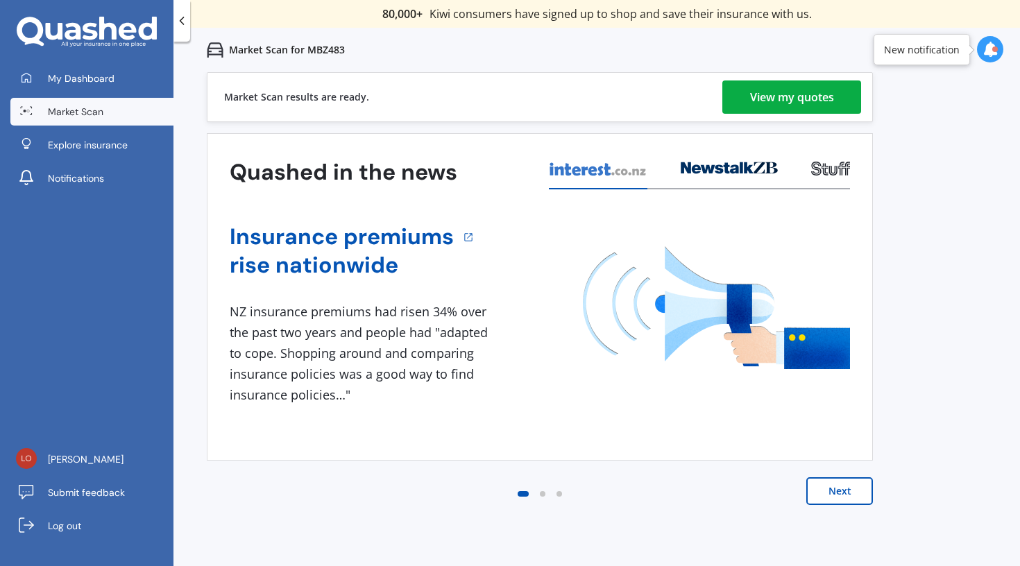
click at [780, 108] on div "View my quotes" at bounding box center [792, 96] width 84 height 33
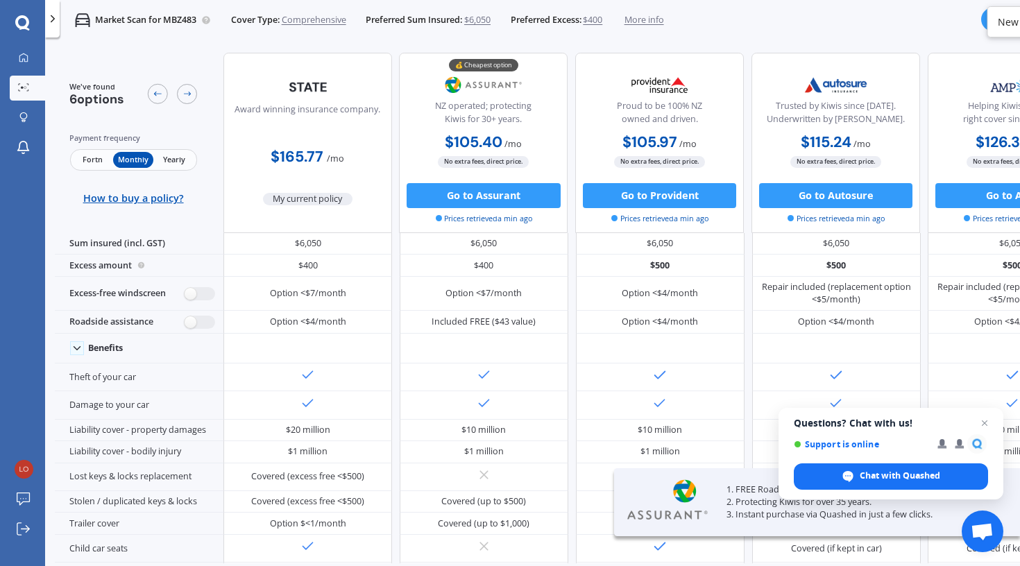
click at [94, 163] on span "Fortn" at bounding box center [92, 160] width 41 height 16
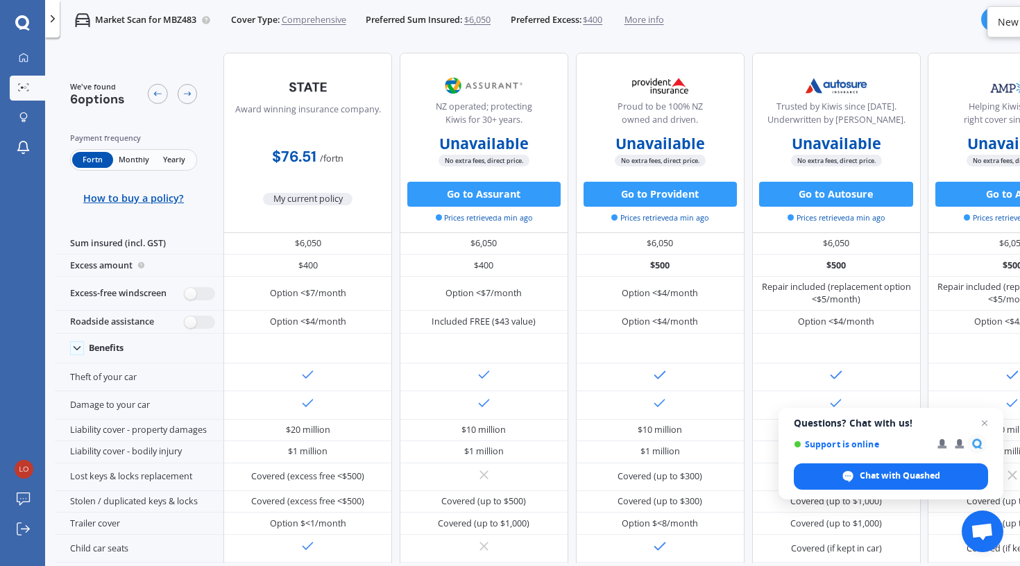
click at [129, 160] on span "Monthly" at bounding box center [133, 160] width 41 height 16
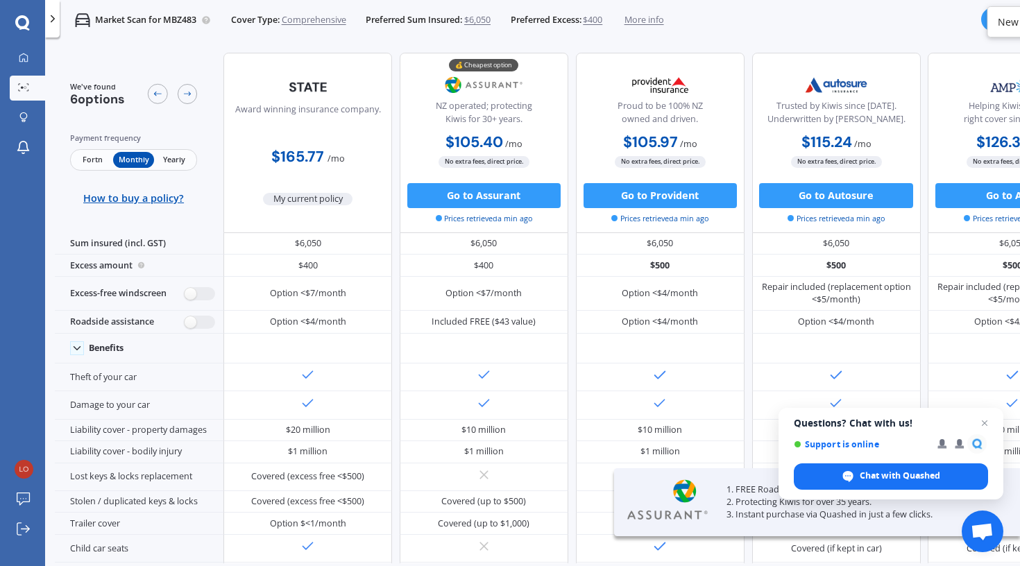
click at [181, 161] on span "Yearly" at bounding box center [174, 160] width 41 height 16
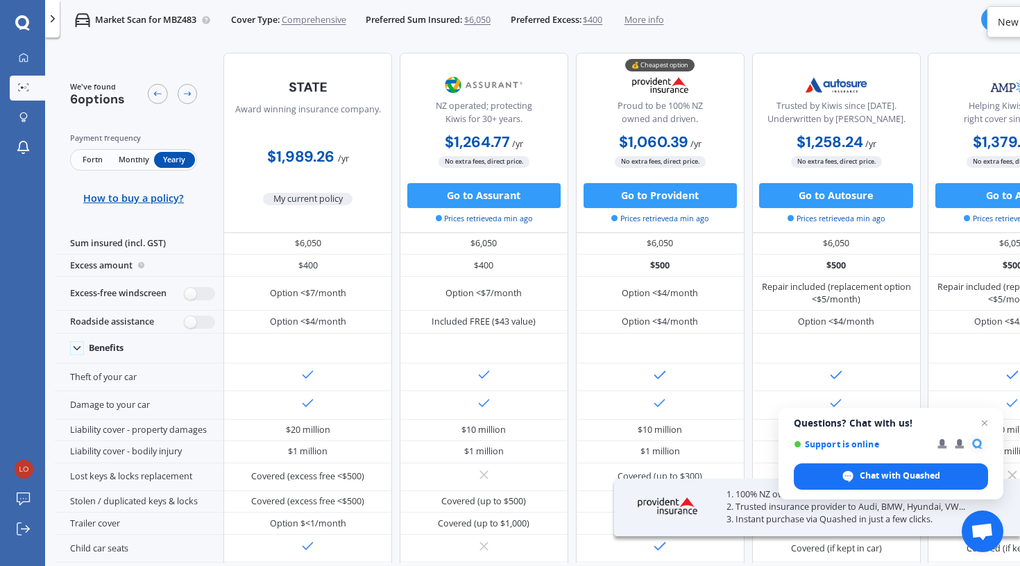
click at [140, 160] on span "Monthly" at bounding box center [133, 160] width 41 height 16
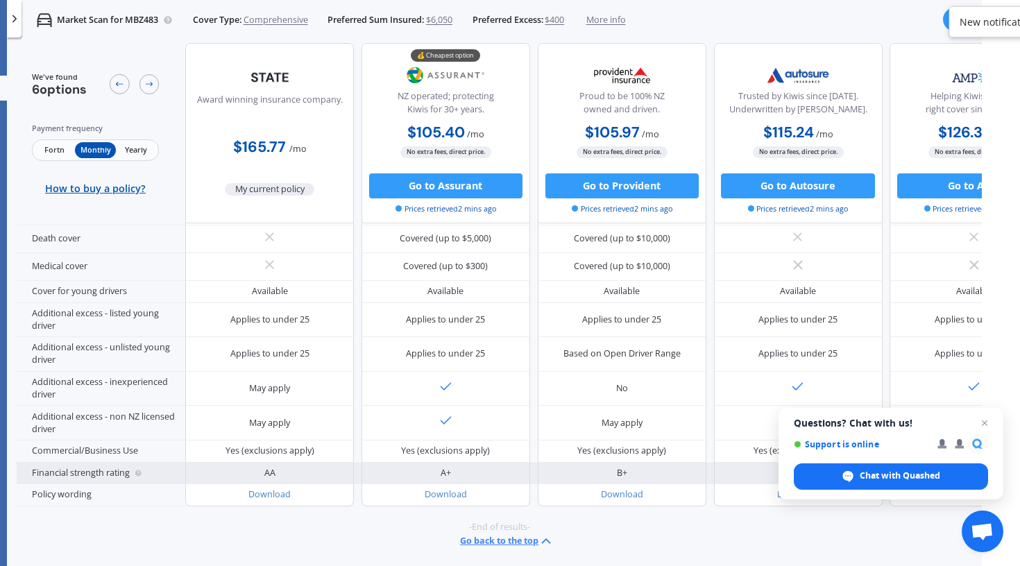
scroll to position [697, 0]
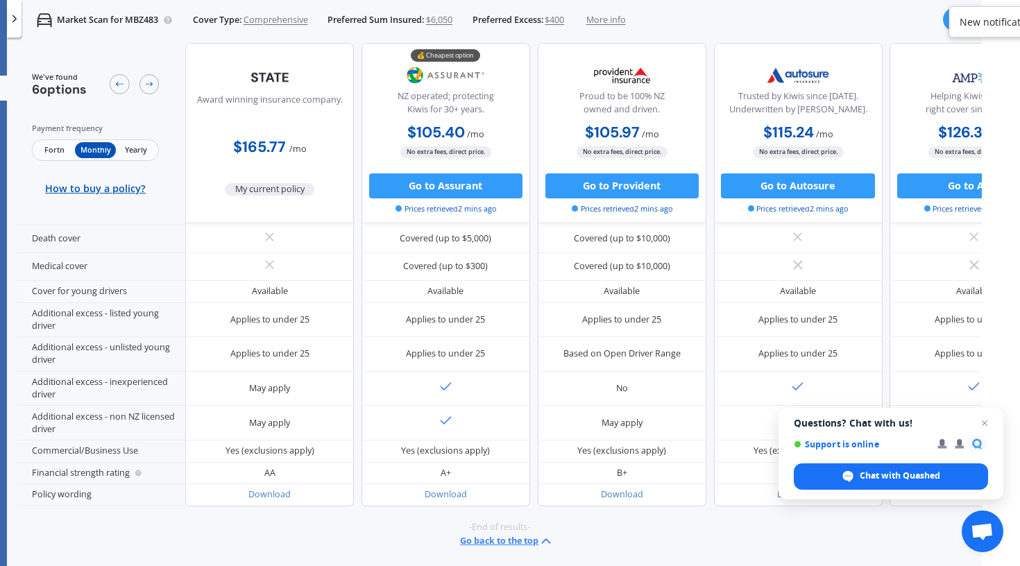
click at [144, 147] on span "Yearly" at bounding box center [136, 150] width 41 height 16
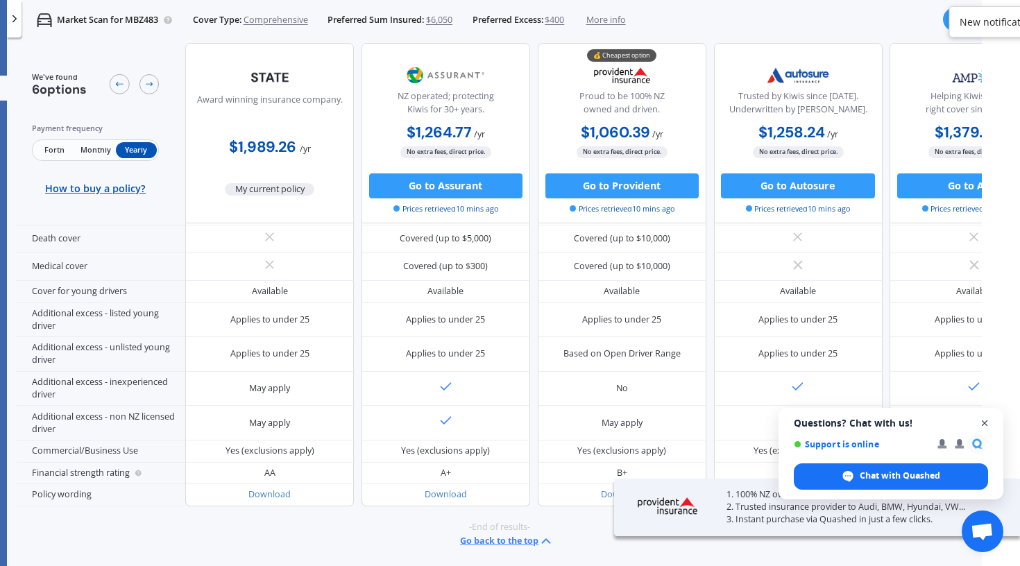
click at [988, 420] on span "Close chat" at bounding box center [984, 423] width 17 height 17
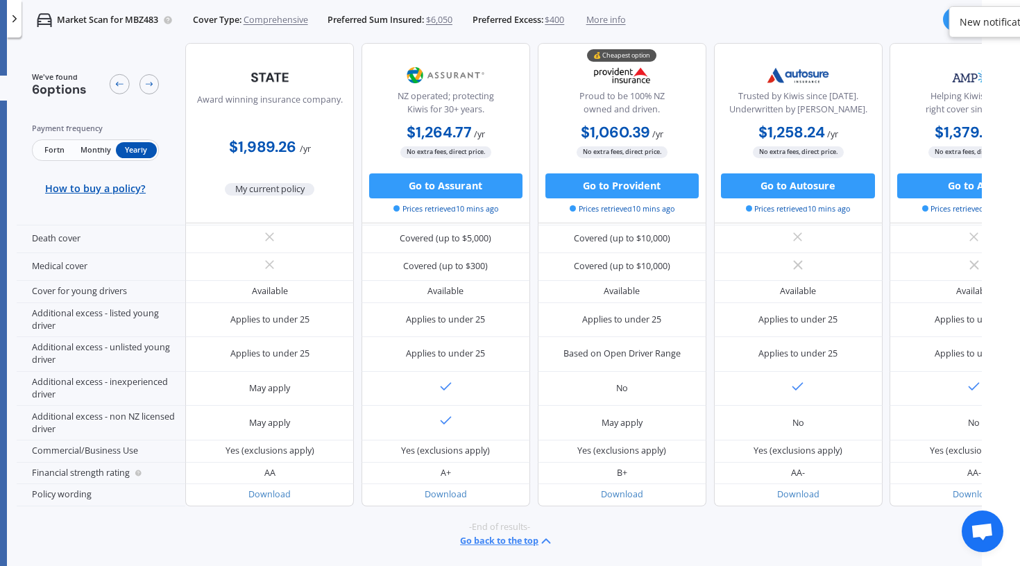
scroll to position [0, 38]
